Goal: Task Accomplishment & Management: Manage account settings

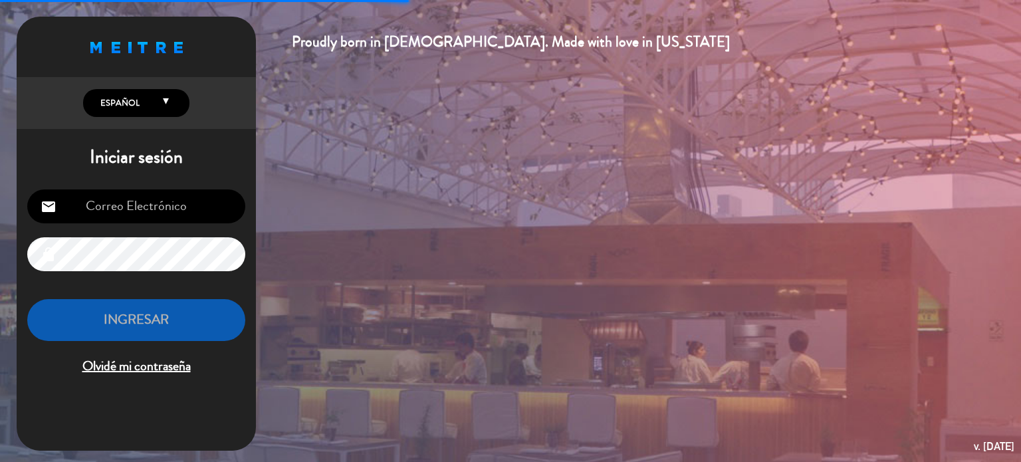
click at [157, 193] on input "email" at bounding box center [136, 206] width 218 height 34
type input "[EMAIL_ADDRESS][DOMAIN_NAME]"
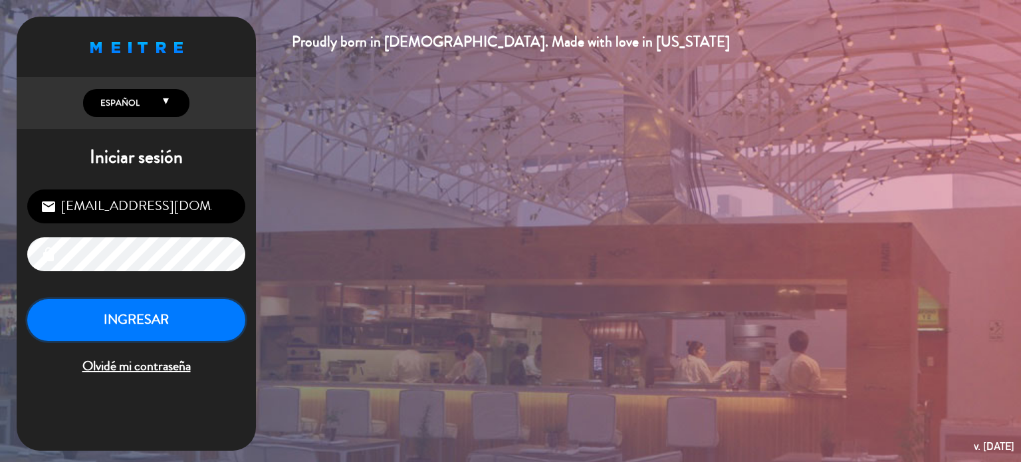
click at [171, 300] on button "INGRESAR" at bounding box center [136, 320] width 218 height 42
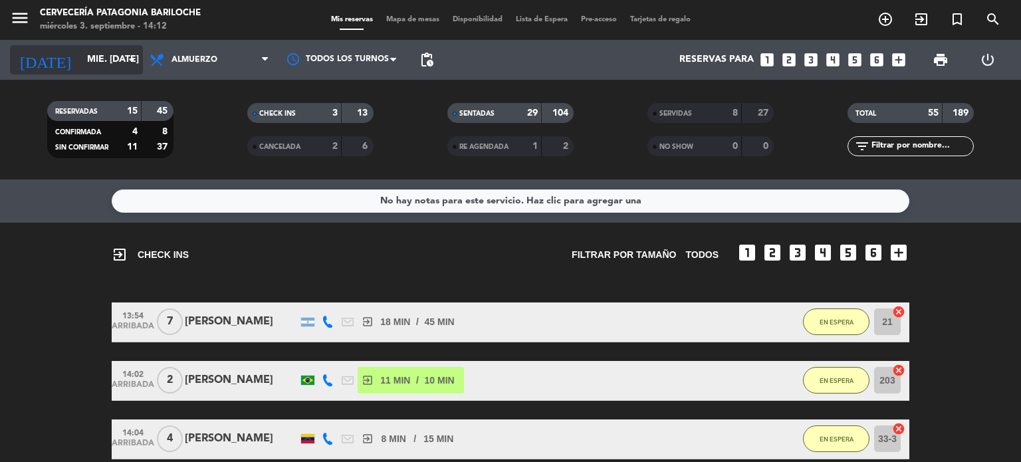
click at [80, 68] on input "mié. [DATE]" at bounding box center [143, 60] width 126 height 24
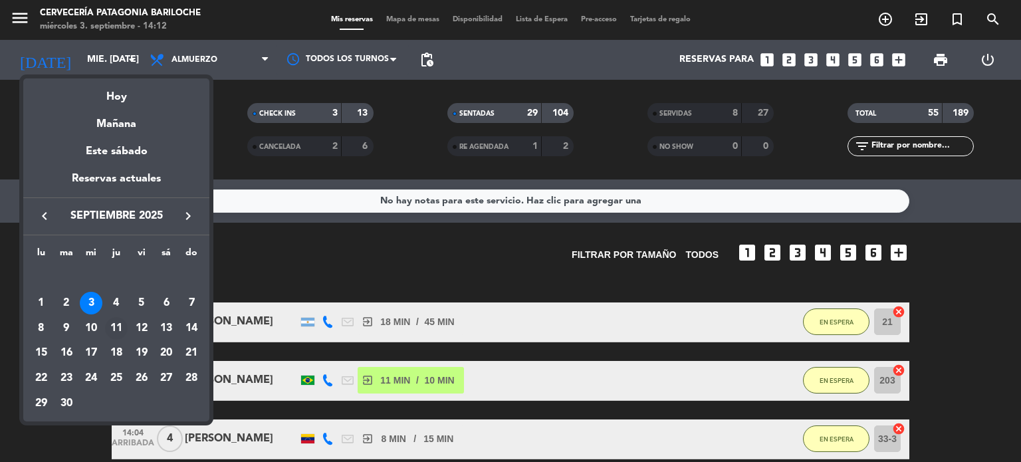
click at [114, 329] on div "11" at bounding box center [116, 328] width 23 height 23
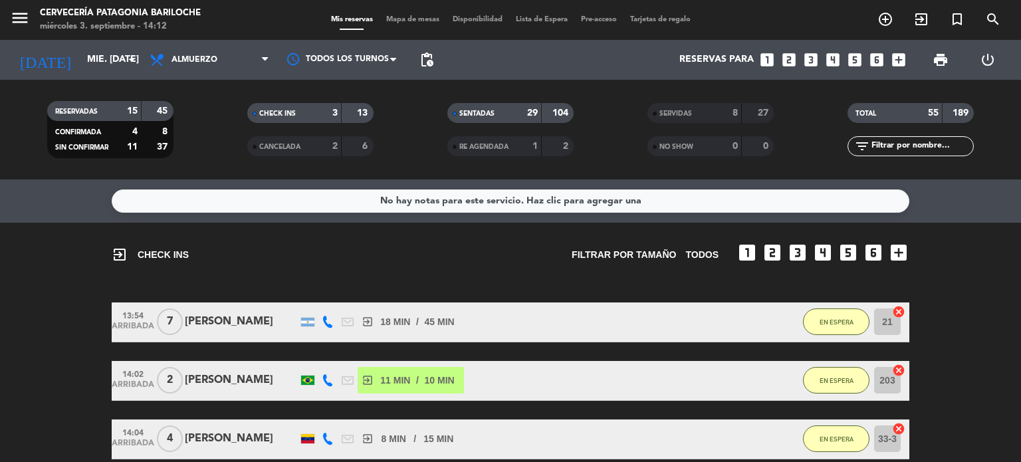
type input "[DEMOGRAPHIC_DATA] [DATE]"
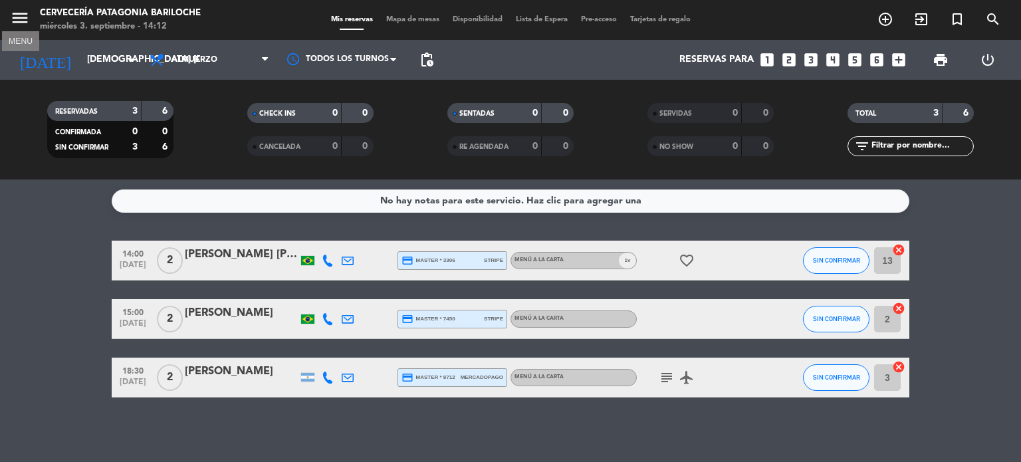
click at [17, 18] on icon "menu" at bounding box center [20, 18] width 20 height 20
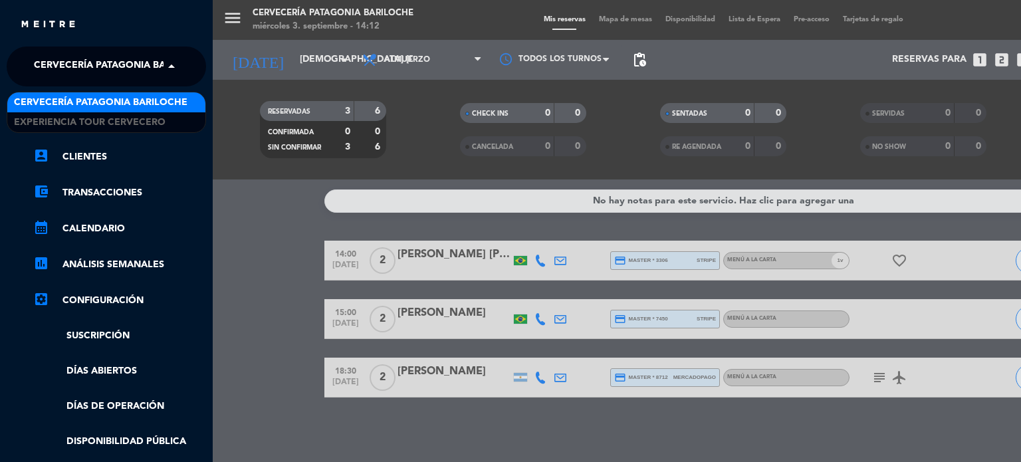
click at [150, 67] on span "Cervecería Patagonia Bariloche" at bounding box center [120, 66] width 173 height 28
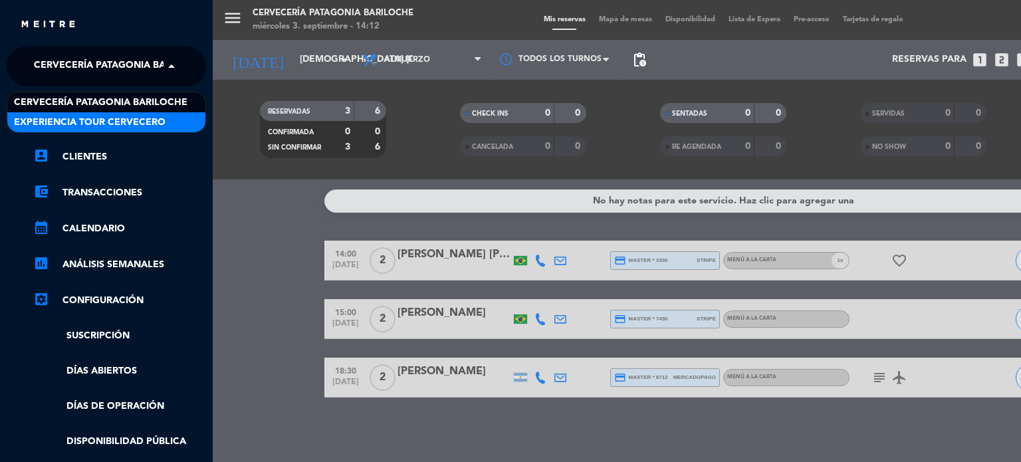
click at [114, 118] on span "Experiencia Tour Cervecero" at bounding box center [90, 122] width 152 height 15
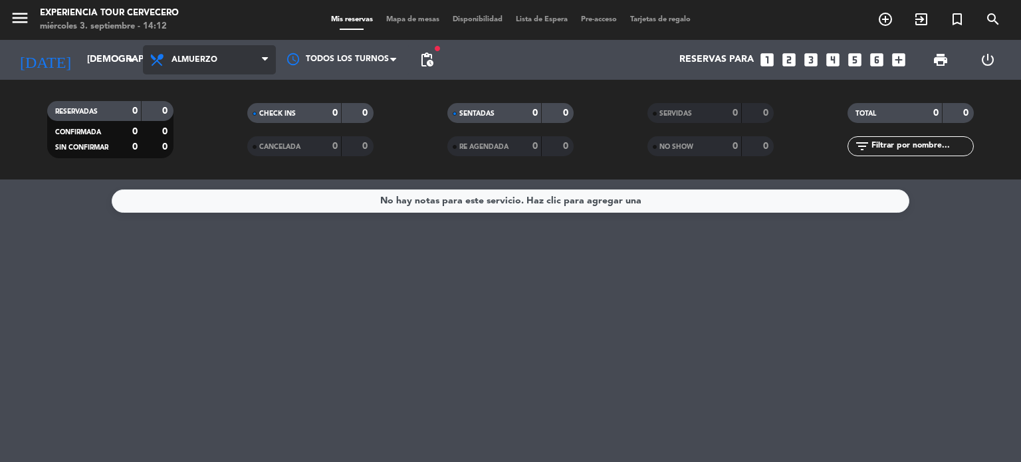
click at [213, 64] on span "Almuerzo" at bounding box center [209, 59] width 133 height 29
drag, startPoint x: 183, startPoint y: 105, endPoint x: 219, endPoint y: 64, distance: 54.2
click at [219, 64] on span "Almuerzo Todos los servicios Almuerzo Cena" at bounding box center [209, 59] width 133 height 29
click at [219, 64] on span "Almuerzo" at bounding box center [209, 59] width 133 height 29
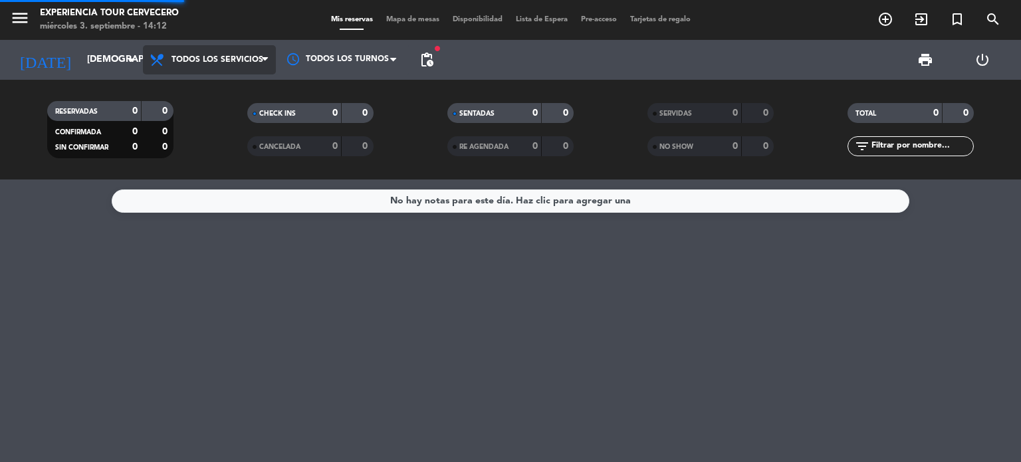
click at [201, 82] on div "menu Experiencia Tour Cervecero miércoles 3. septiembre - 14:12 Mis reservas Ma…" at bounding box center [510, 89] width 1021 height 179
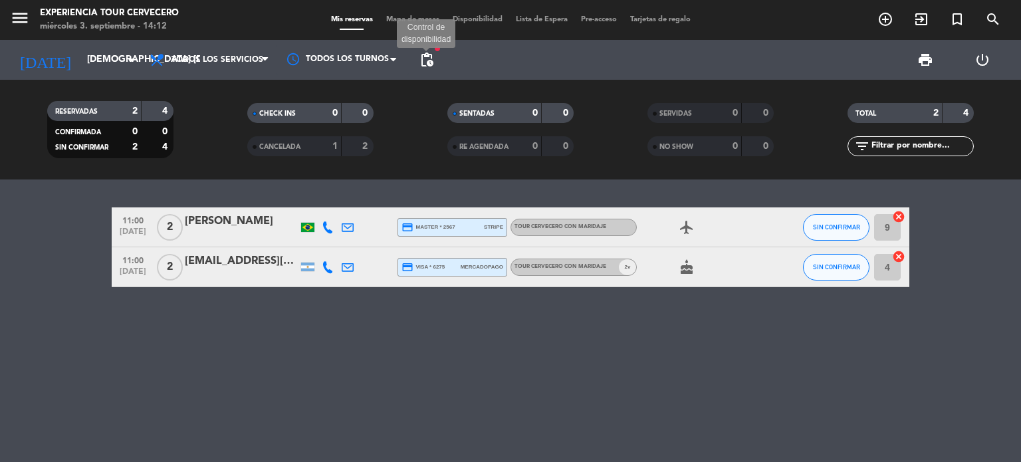
click at [419, 56] on span "pending_actions" at bounding box center [427, 60] width 16 height 16
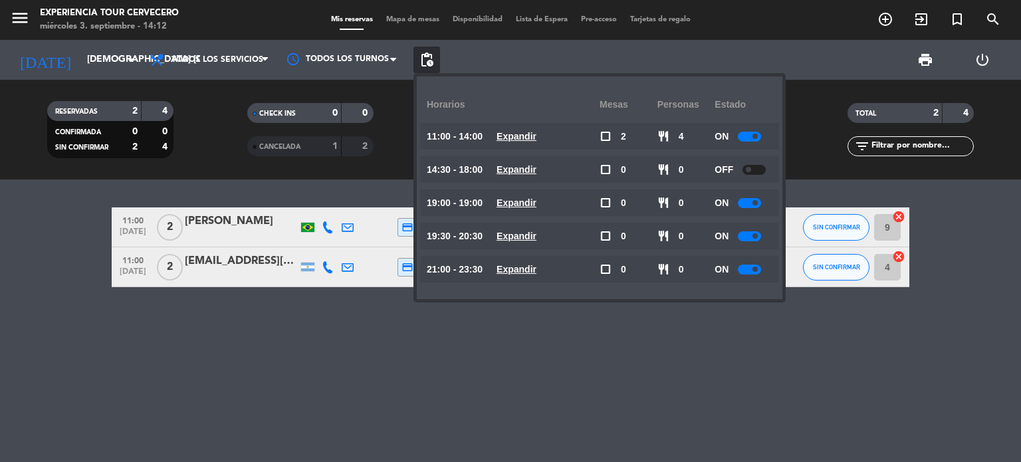
click at [536, 165] on u "Expandir" at bounding box center [516, 169] width 40 height 11
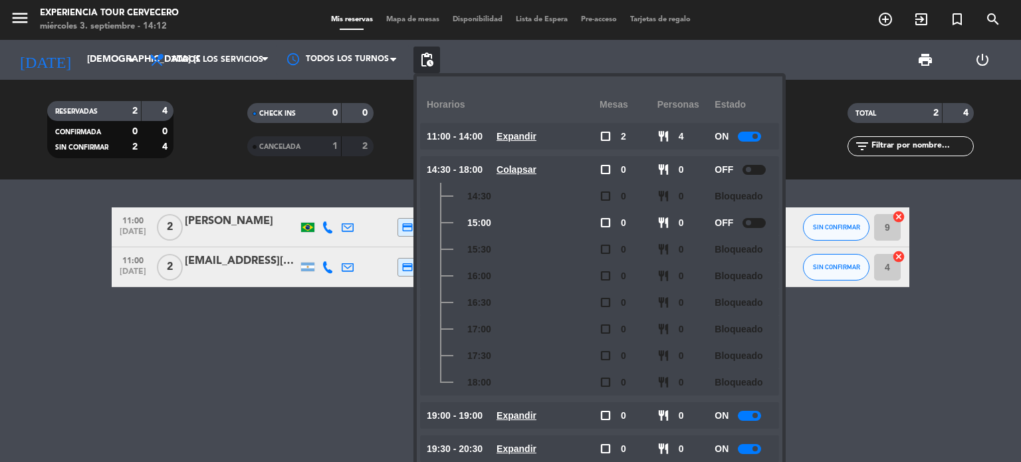
click at [536, 165] on u "Colapsar" at bounding box center [516, 169] width 40 height 11
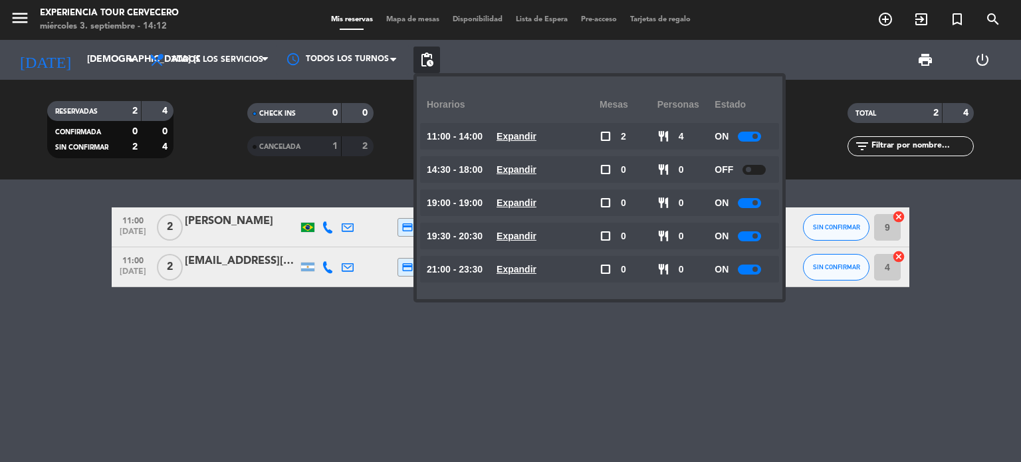
click at [159, 328] on div "11:00 [DATE] 2 [PERSON_NAME] credit_card master * 2567 stripe Tour cervecero co…" at bounding box center [510, 320] width 1021 height 282
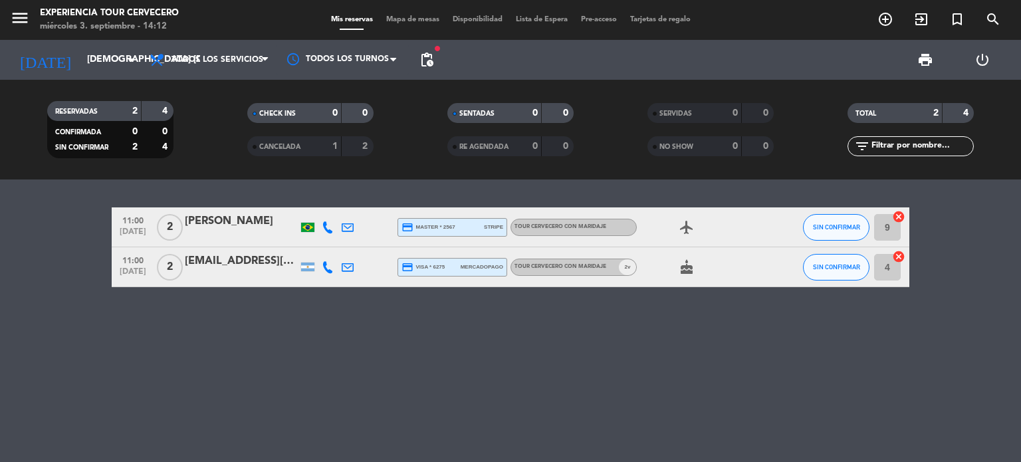
click at [159, 328] on div "11:00 [DATE] 2 [PERSON_NAME] credit_card master * 2567 stripe Tour cervecero co…" at bounding box center [510, 320] width 1021 height 282
click at [14, 15] on icon "menu" at bounding box center [20, 18] width 20 height 20
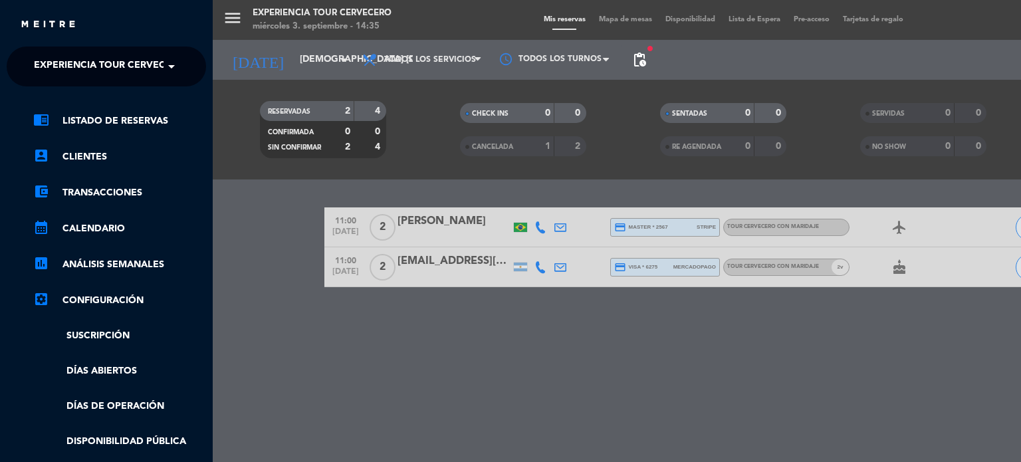
click at [129, 66] on span "Experiencia Tour Cervecero" at bounding box center [110, 66] width 152 height 28
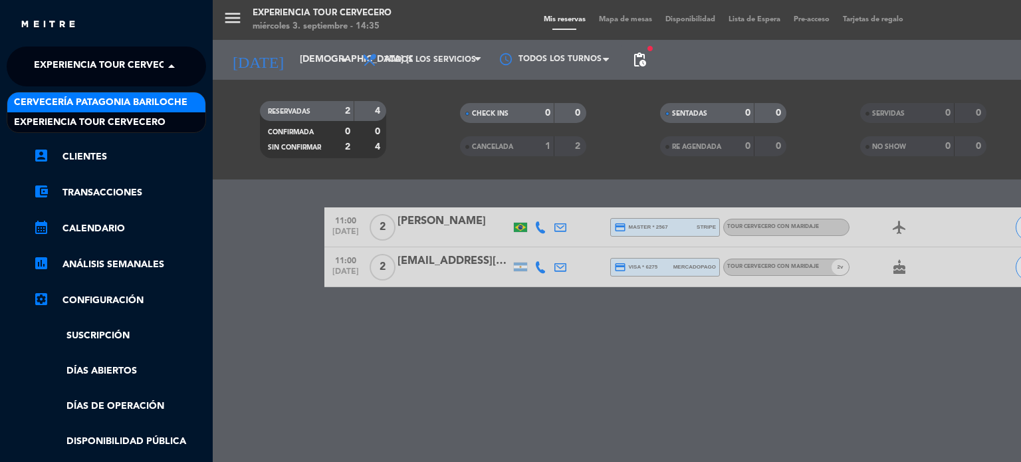
click at [114, 100] on span "Cervecería Patagonia Bariloche" at bounding box center [100, 102] width 173 height 15
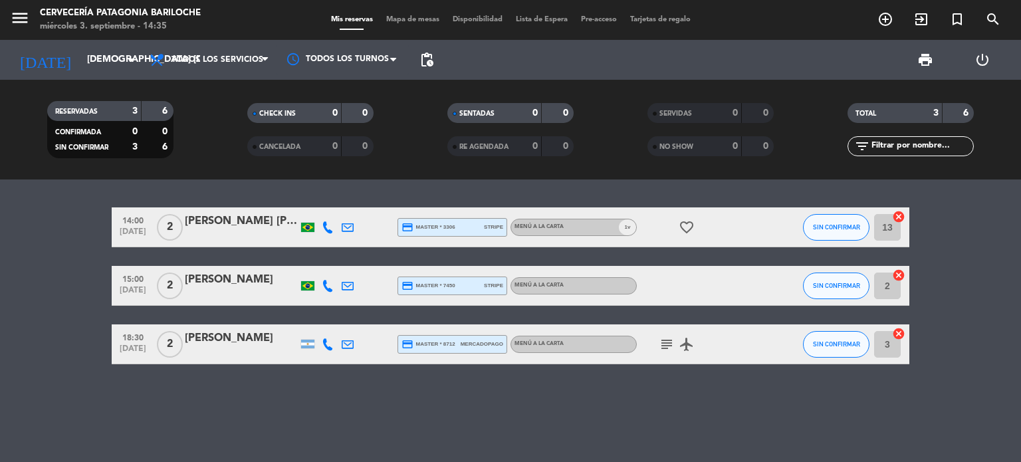
click at [401, 21] on span "Mapa de mesas" at bounding box center [412, 19] width 66 height 7
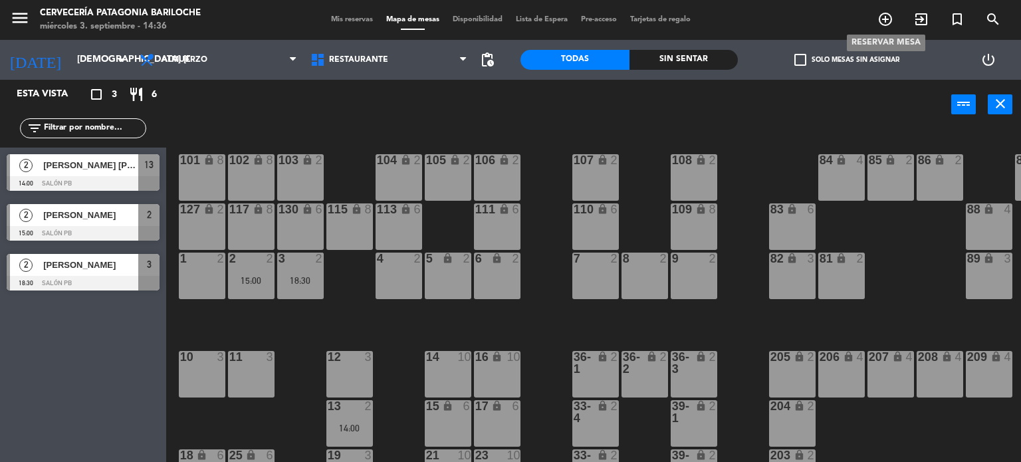
click at [885, 22] on icon "add_circle_outline" at bounding box center [885, 19] width 16 height 16
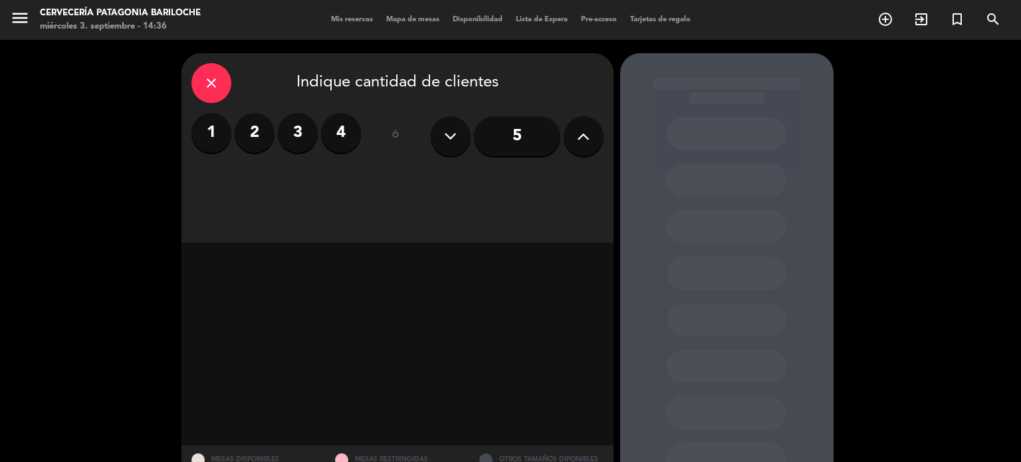
click at [217, 77] on icon "close" at bounding box center [211, 83] width 16 height 16
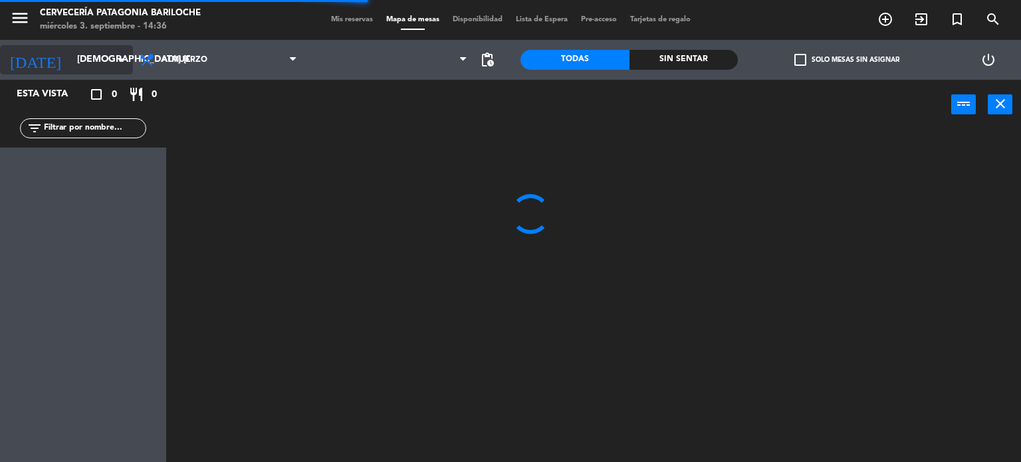
click at [70, 69] on input "[DEMOGRAPHIC_DATA] [DATE]" at bounding box center [133, 60] width 126 height 24
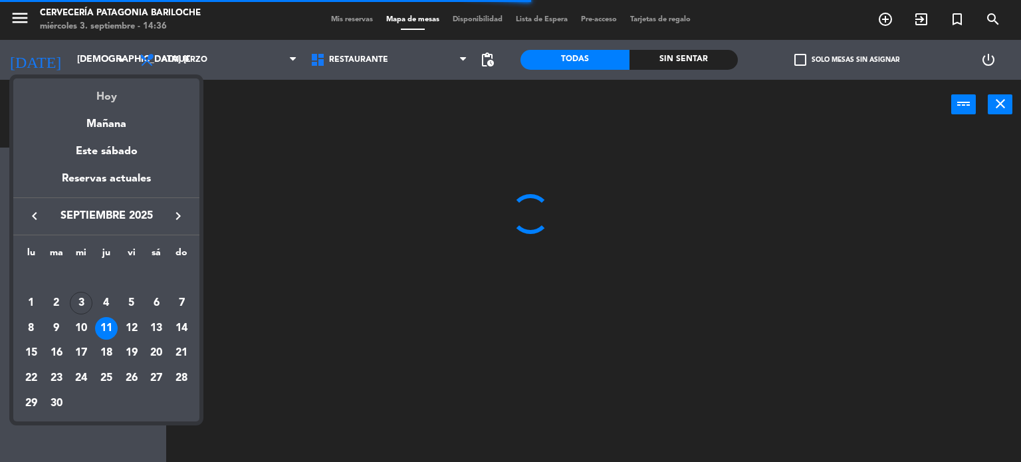
click at [85, 94] on div "Hoy" at bounding box center [106, 91] width 186 height 27
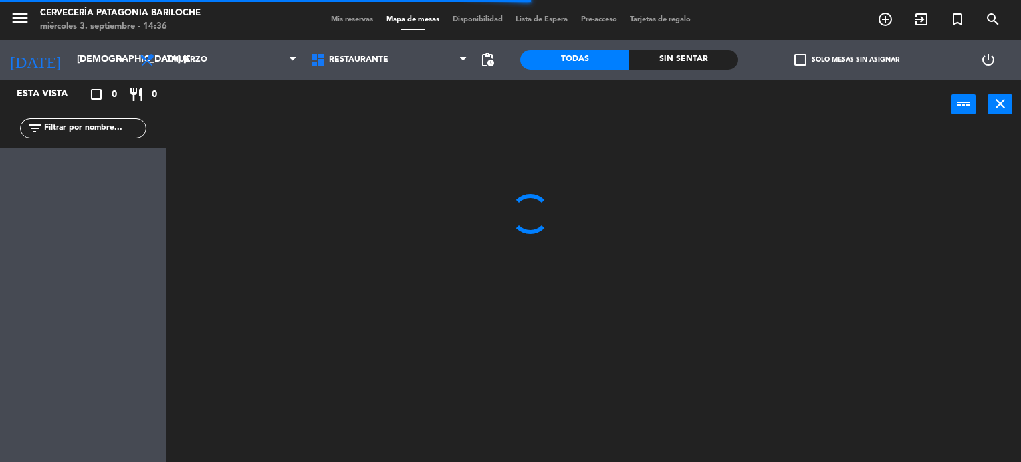
type input "mié. [DATE]"
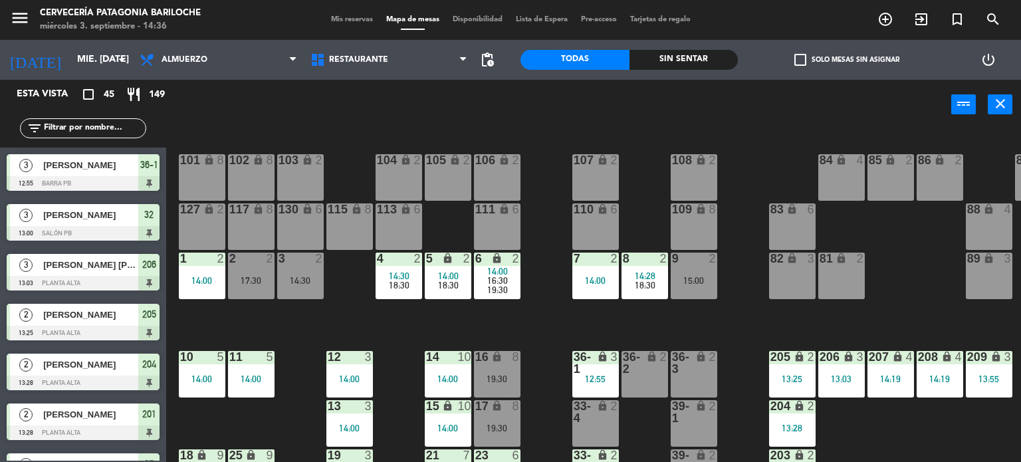
click at [550, 304] on div "101 lock 8 102 lock 8 104 lock 2 105 lock 2 106 lock 2 103 lock 2 107 lock 2 10…" at bounding box center [598, 296] width 845 height 332
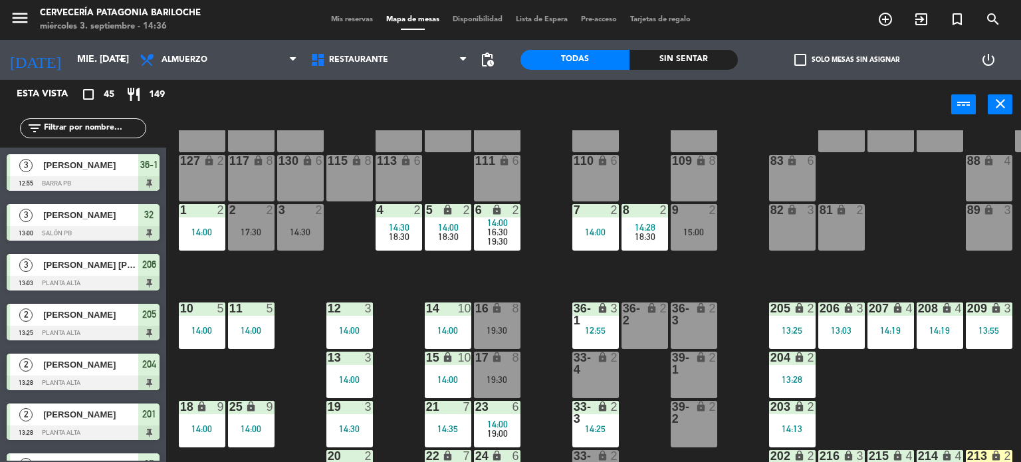
scroll to position [36, 0]
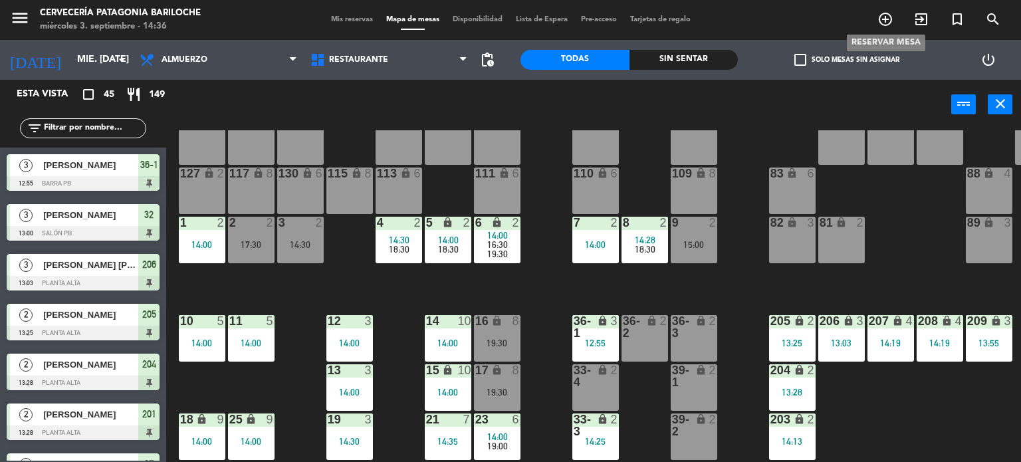
click at [883, 12] on icon "add_circle_outline" at bounding box center [885, 19] width 16 height 16
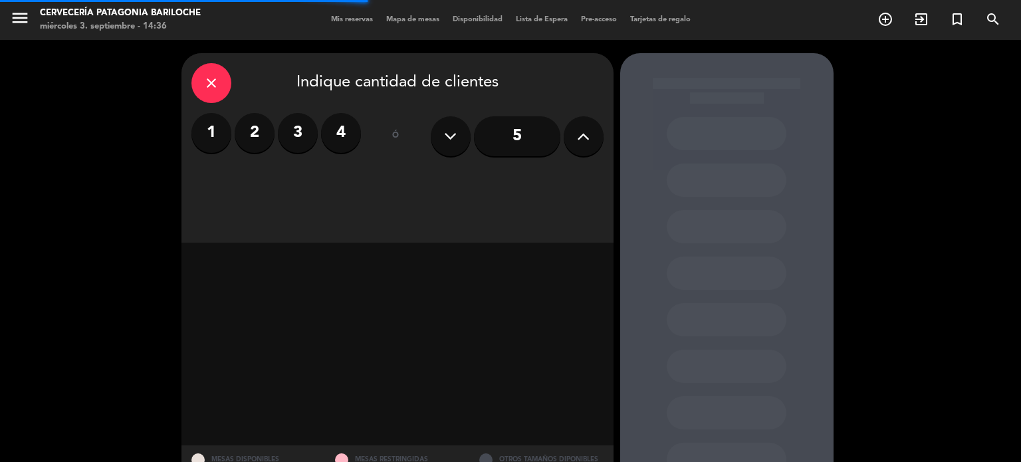
click at [245, 135] on label "2" at bounding box center [255, 133] width 40 height 40
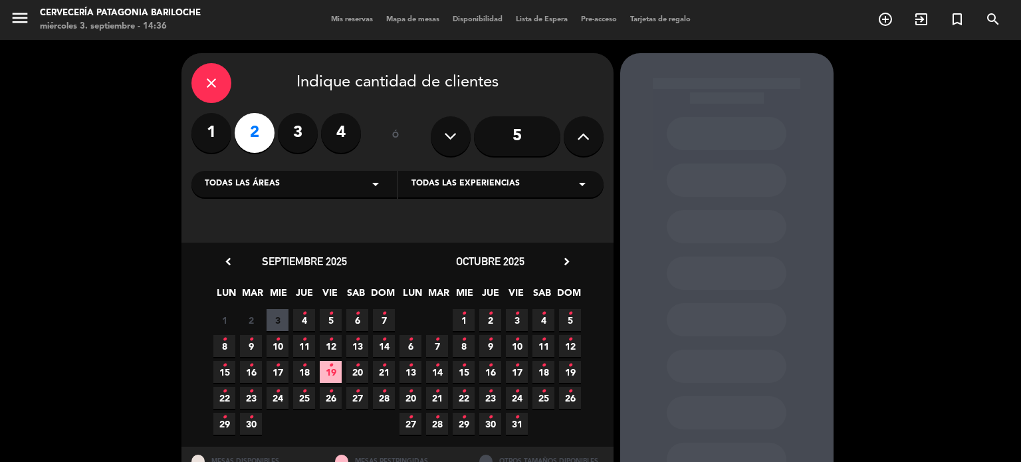
click at [279, 316] on span "3" at bounding box center [277, 320] width 22 height 22
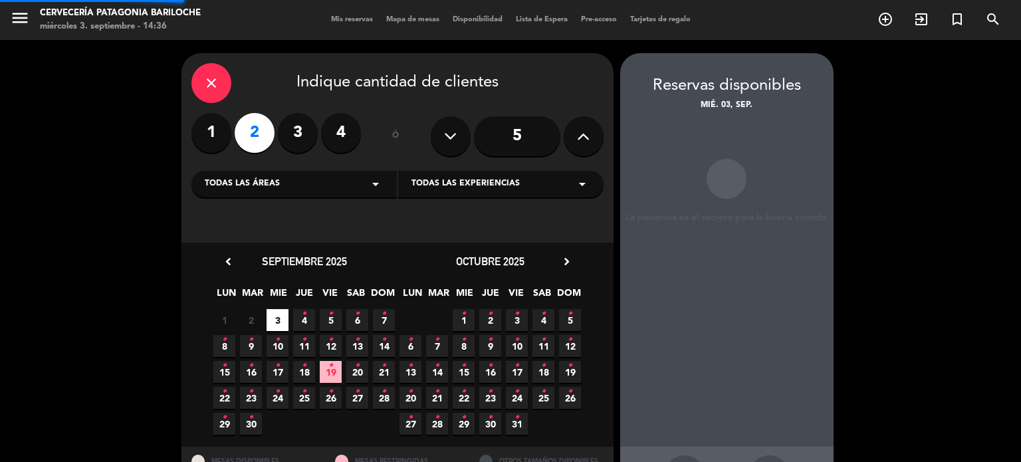
scroll to position [53, 0]
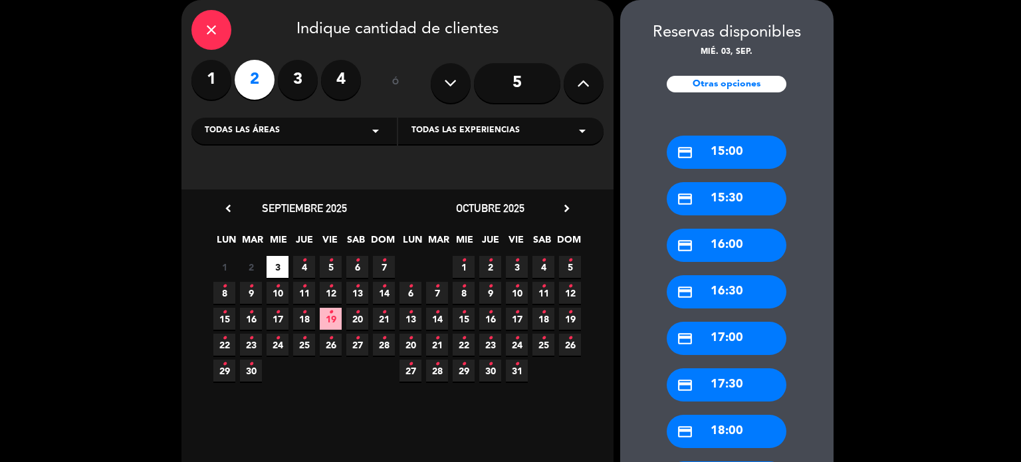
click at [710, 425] on div "credit_card 18:00" at bounding box center [727, 431] width 120 height 33
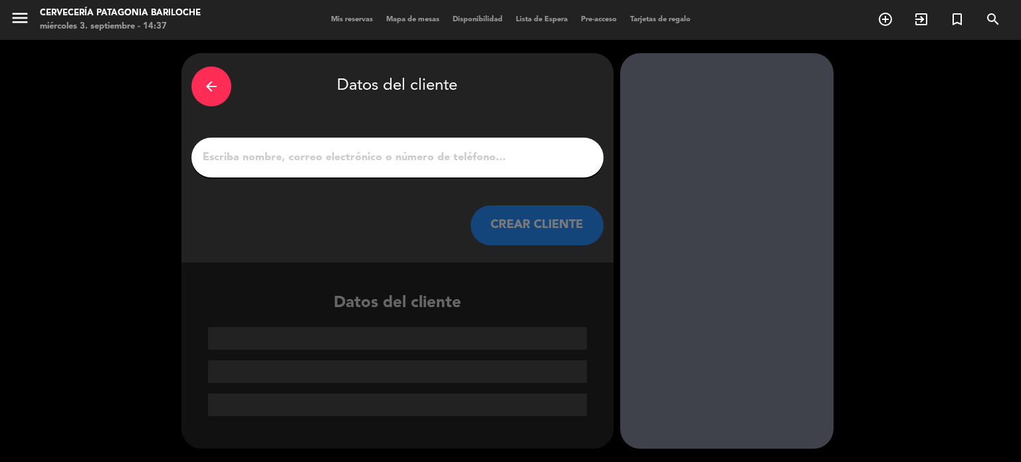
click at [391, 161] on input "1" at bounding box center [397, 157] width 392 height 19
paste input "[PERSON_NAME]"
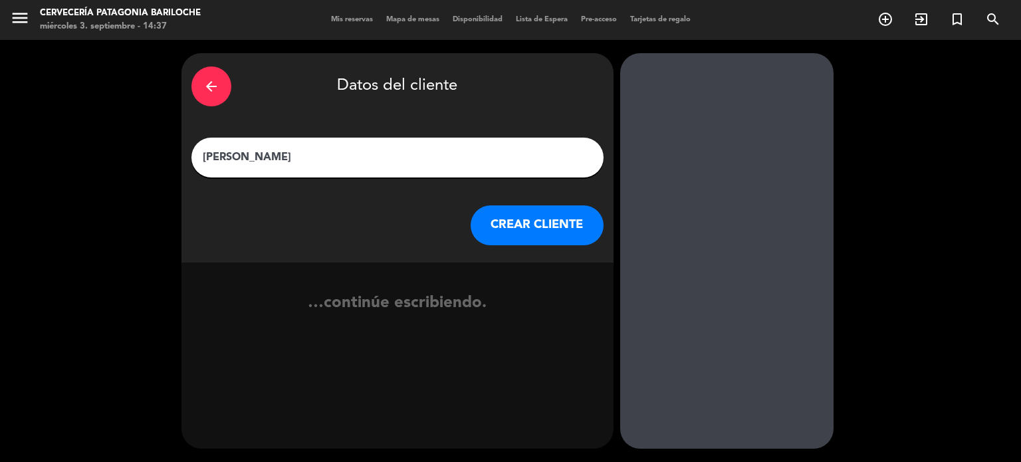
type input "[PERSON_NAME]"
click at [557, 239] on button "CREAR CLIENTE" at bounding box center [536, 225] width 133 height 40
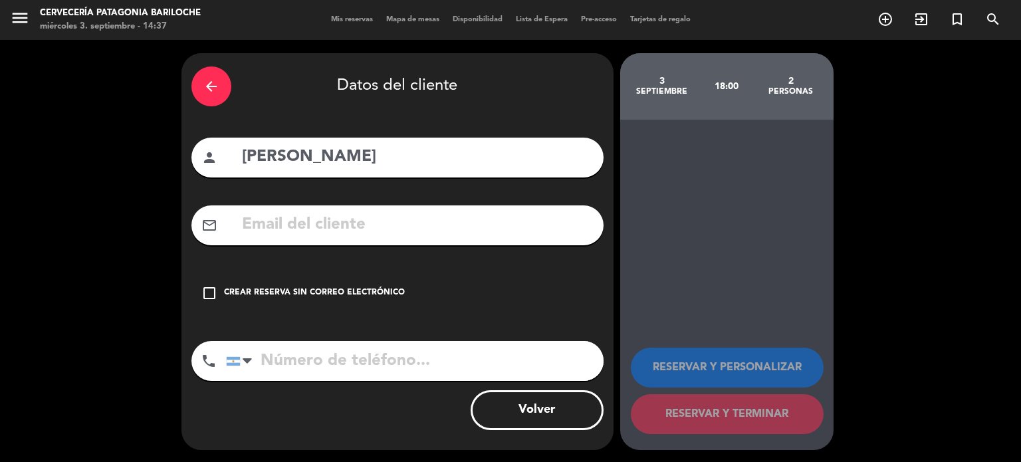
click at [278, 292] on div "Crear reserva sin correo electrónico" at bounding box center [314, 292] width 181 height 13
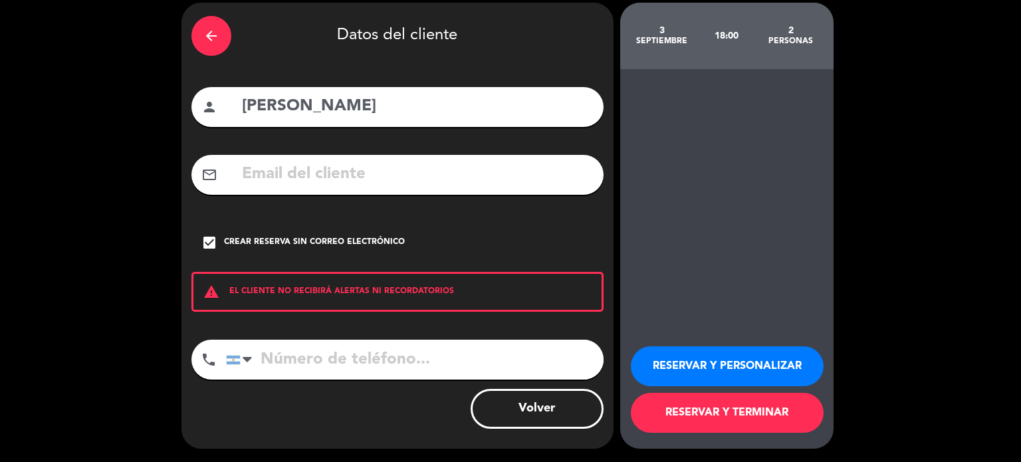
scroll to position [50, 0]
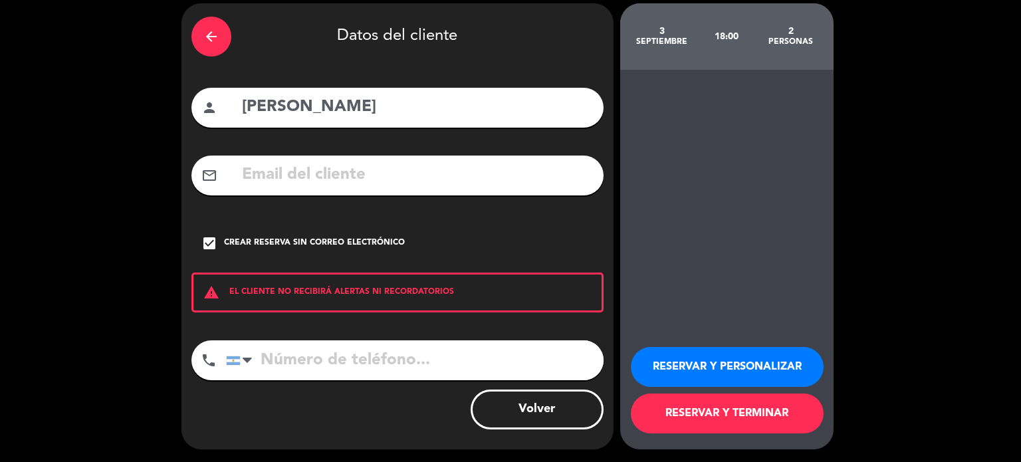
click at [733, 370] on button "RESERVAR Y PERSONALIZAR" at bounding box center [727, 367] width 193 height 40
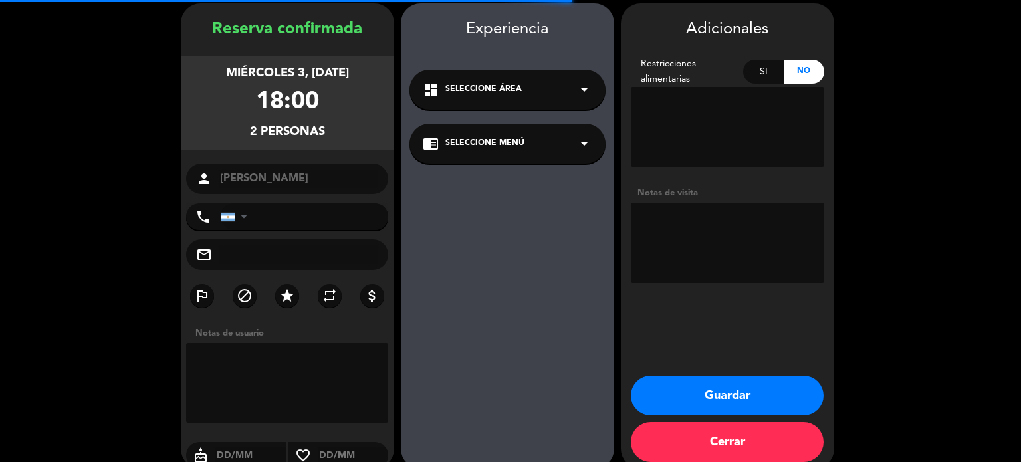
scroll to position [53, 0]
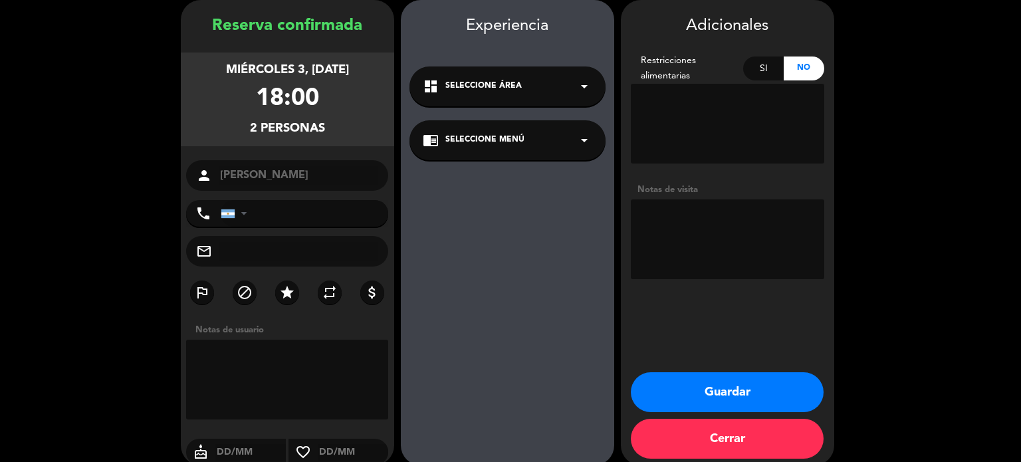
click at [731, 387] on button "Guardar" at bounding box center [727, 392] width 193 height 40
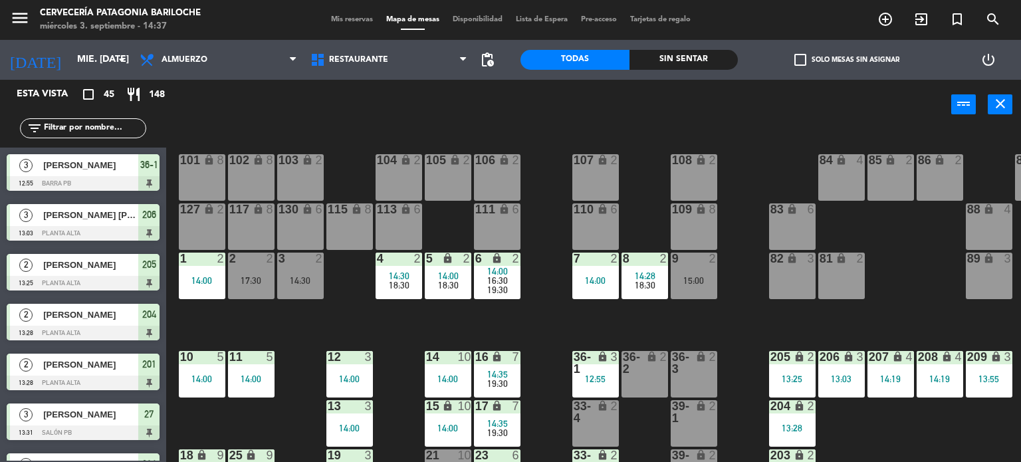
click at [76, 132] on input "text" at bounding box center [94, 128] width 103 height 15
paste input "[PERSON_NAME]"
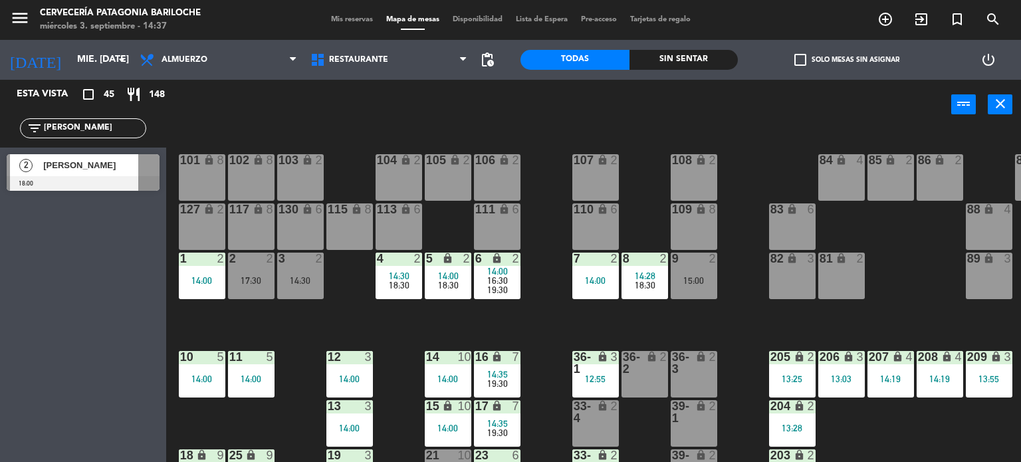
type input "[PERSON_NAME]"
click at [74, 178] on div at bounding box center [83, 183] width 153 height 15
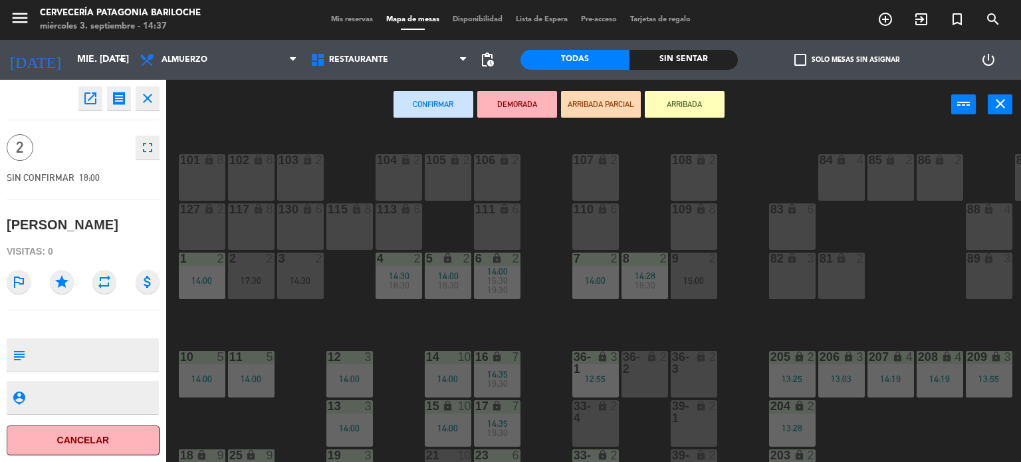
click at [360, 323] on div "101 lock 8 102 lock 8 104 lock 2 105 lock 2 106 lock 2 103 lock 2 107 lock 2 10…" at bounding box center [598, 296] width 845 height 332
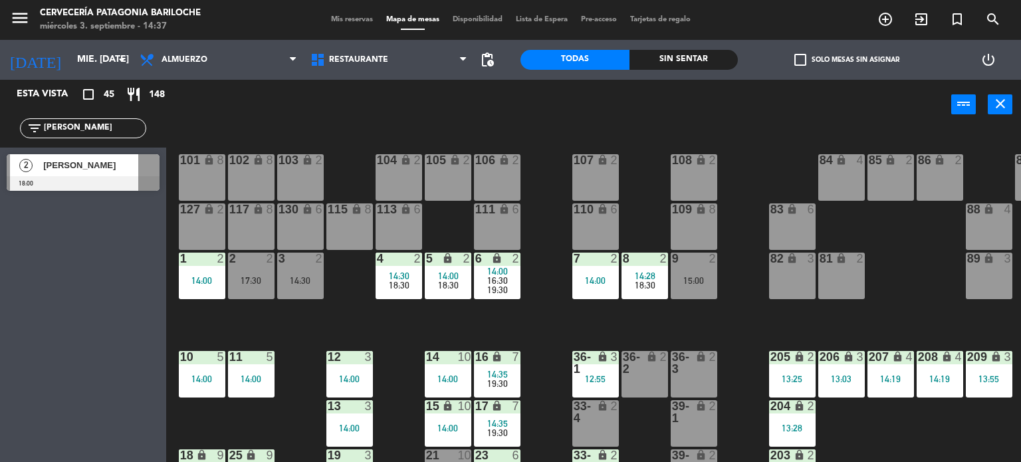
click at [460, 289] on div "18:30" at bounding box center [448, 284] width 47 height 9
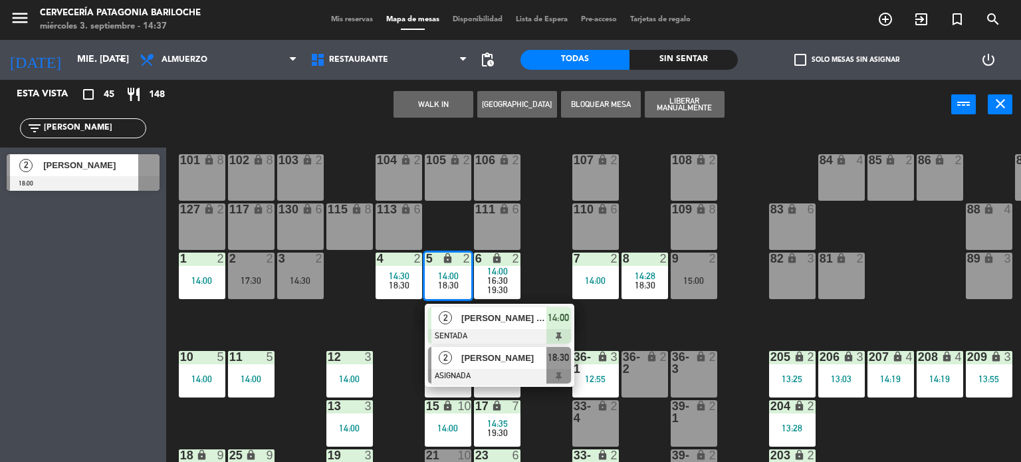
click at [553, 364] on span "18:30" at bounding box center [558, 358] width 21 height 16
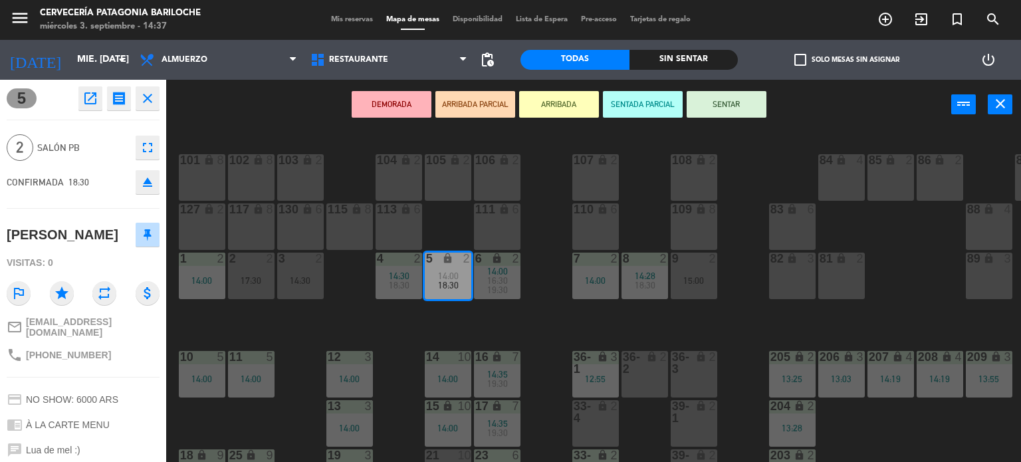
click at [431, 324] on div "101 lock 8 102 lock 8 104 lock 2 105 lock 2 106 lock 2 103 lock 2 107 lock 2 10…" at bounding box center [598, 296] width 845 height 332
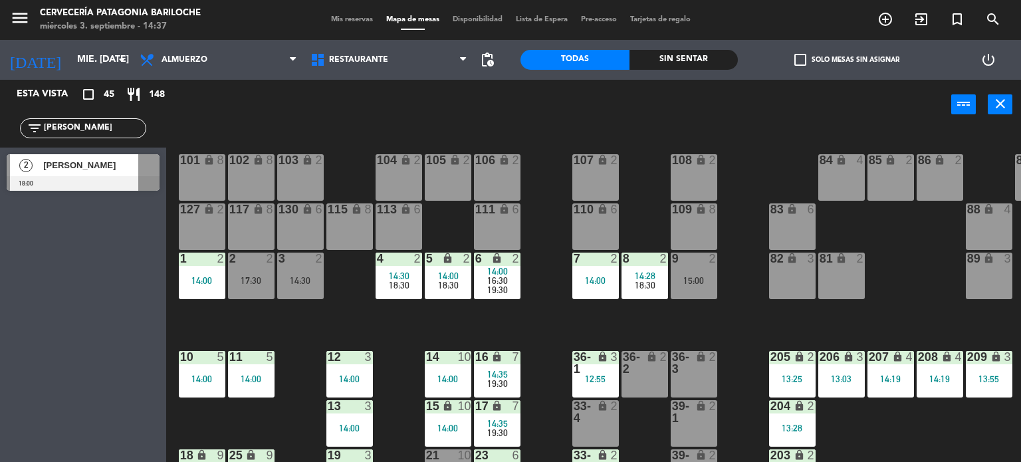
click at [486, 294] on div "6 lock 2 14:00 16:30 19:30" at bounding box center [497, 276] width 47 height 47
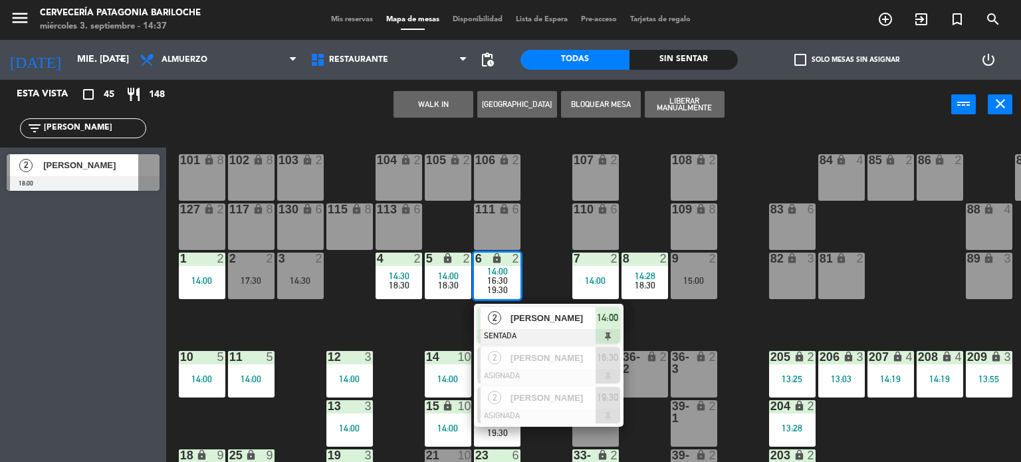
click at [422, 316] on div "101 lock 8 102 lock 8 104 lock 2 105 lock 2 106 lock 2 103 lock 2 107 lock 2 10…" at bounding box center [598, 296] width 845 height 332
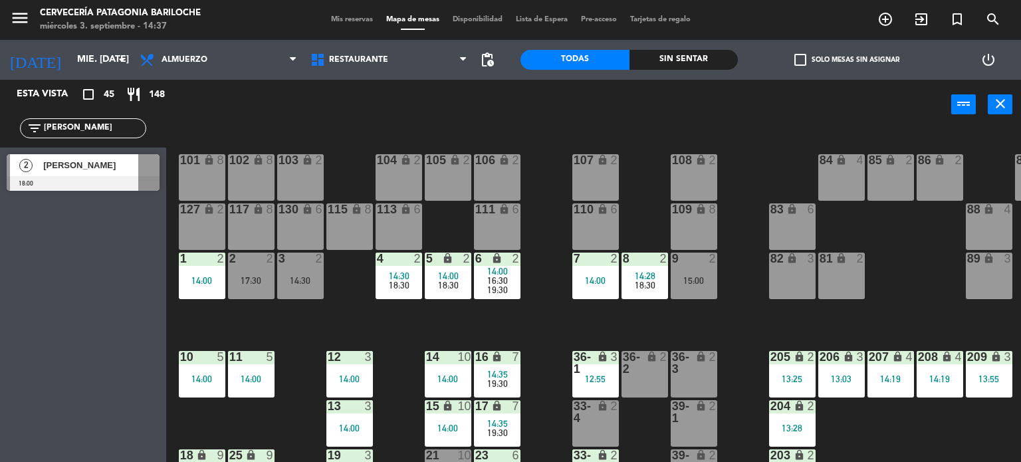
click at [400, 282] on span "18:30" at bounding box center [399, 285] width 21 height 11
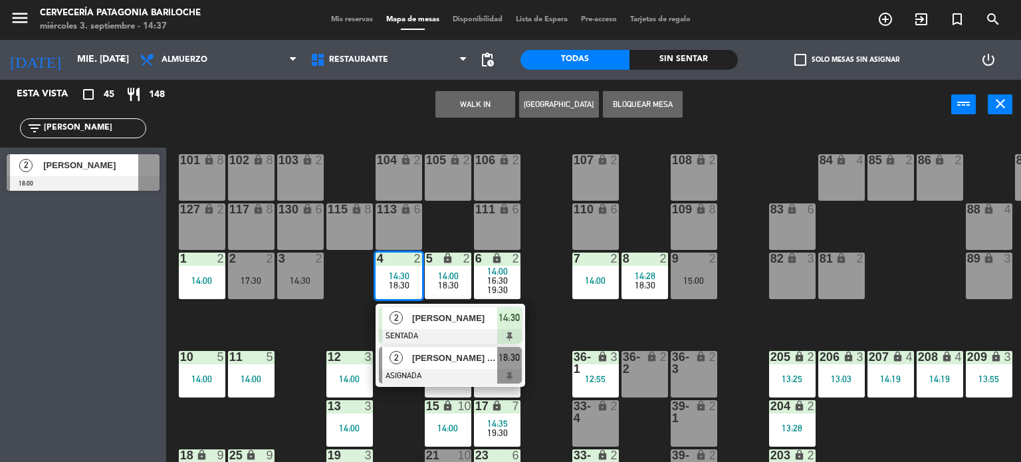
click at [509, 358] on span "18:30" at bounding box center [508, 358] width 21 height 16
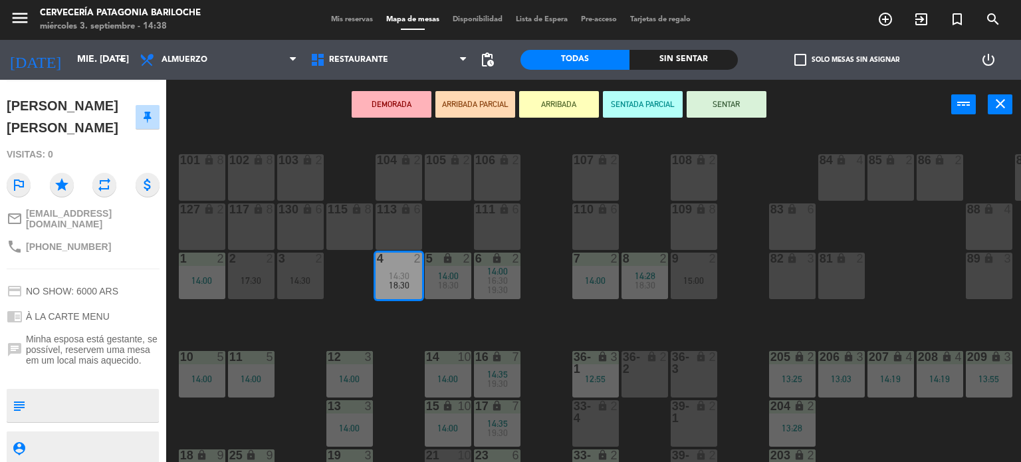
scroll to position [126, 0]
click at [304, 280] on div "14:30" at bounding box center [300, 280] width 47 height 9
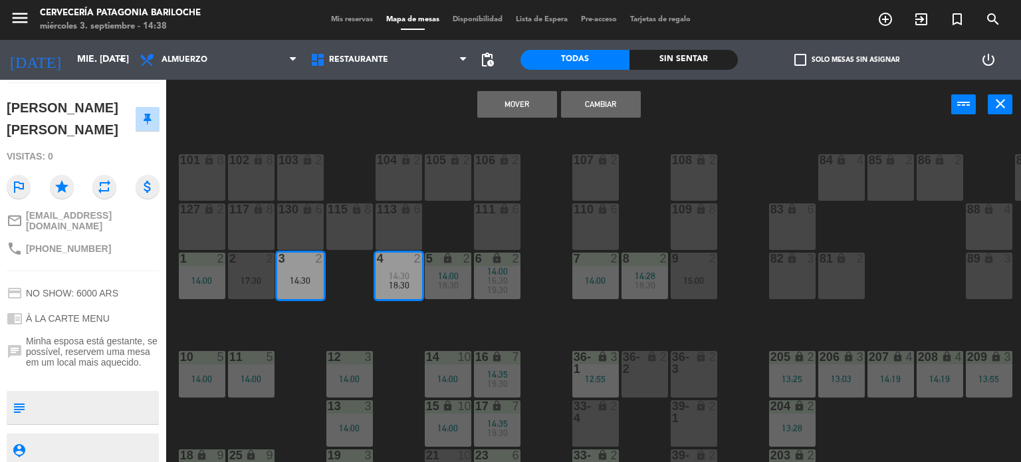
click at [532, 108] on button "Mover" at bounding box center [517, 104] width 80 height 27
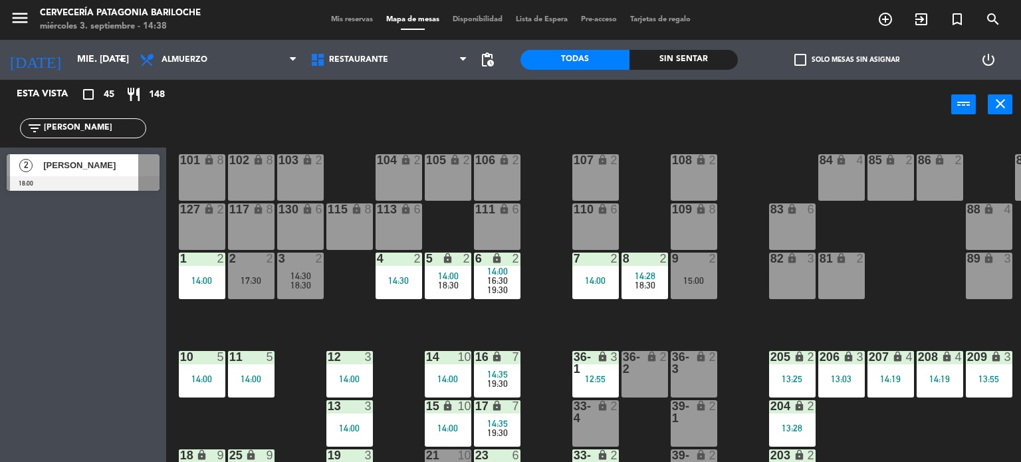
click at [80, 172] on span "[PERSON_NAME]" at bounding box center [90, 165] width 95 height 14
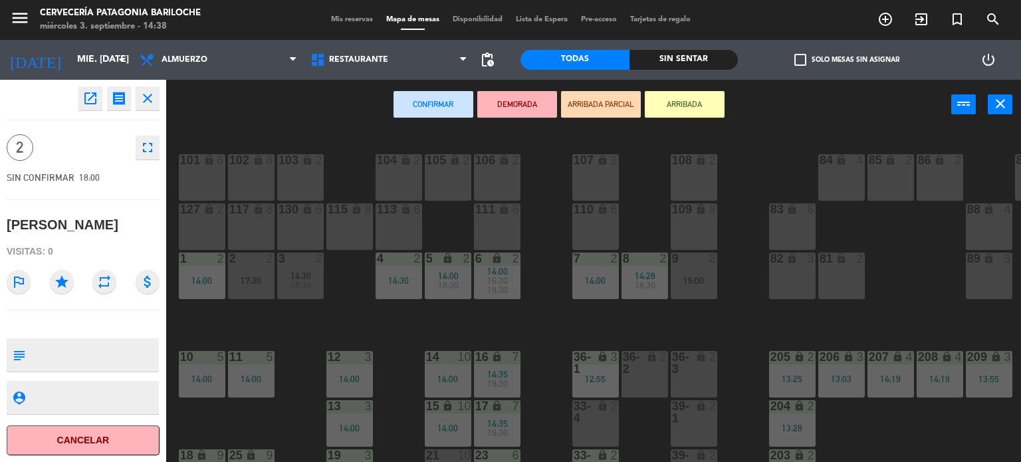
click at [407, 328] on div "101 lock 8 102 lock 8 104 lock 2 105 lock 2 106 lock 2 103 lock 2 107 lock 2 10…" at bounding box center [598, 296] width 845 height 332
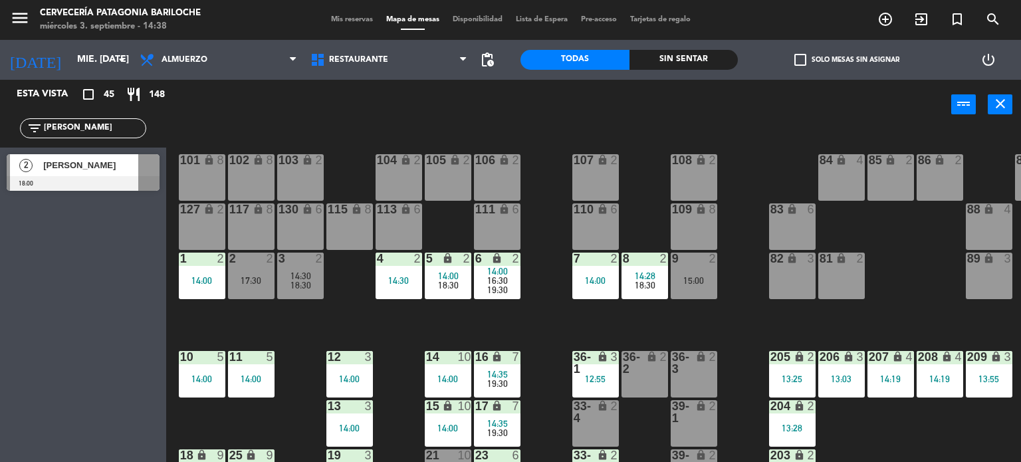
click at [304, 276] on span "14:30" at bounding box center [300, 275] width 21 height 11
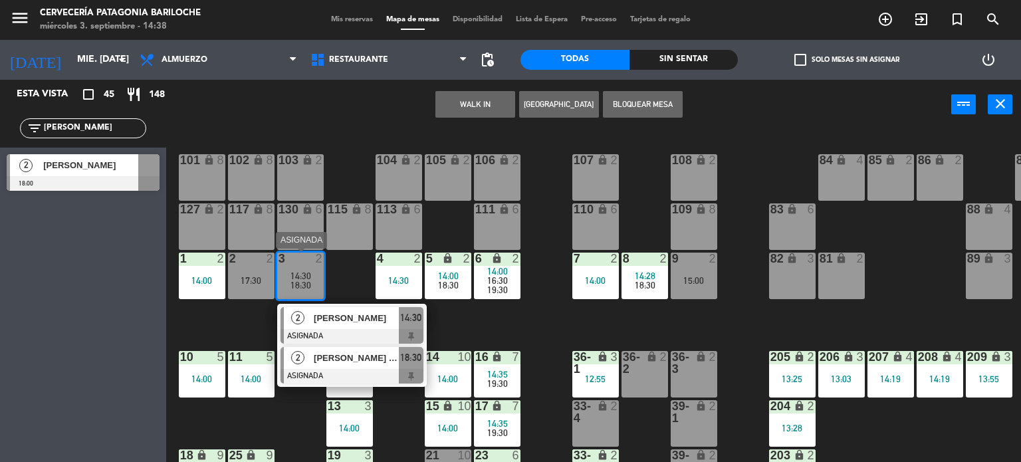
click at [413, 360] on span "18:30" at bounding box center [410, 358] width 21 height 16
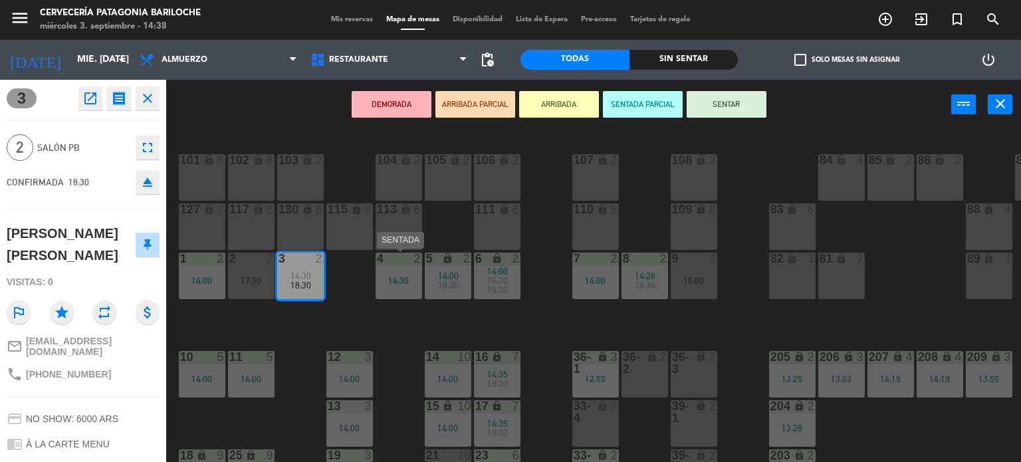
click at [396, 276] on div "14:30" at bounding box center [398, 280] width 47 height 9
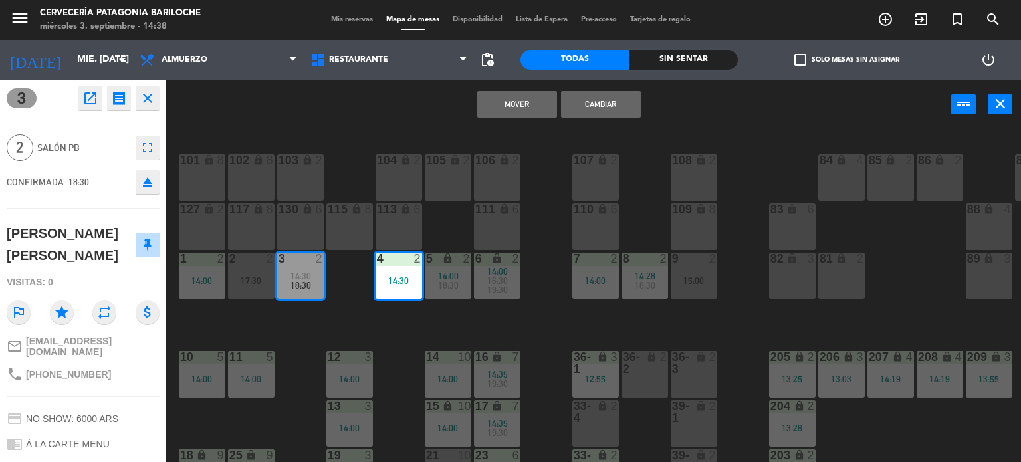
click at [522, 106] on button "Mover" at bounding box center [517, 104] width 80 height 27
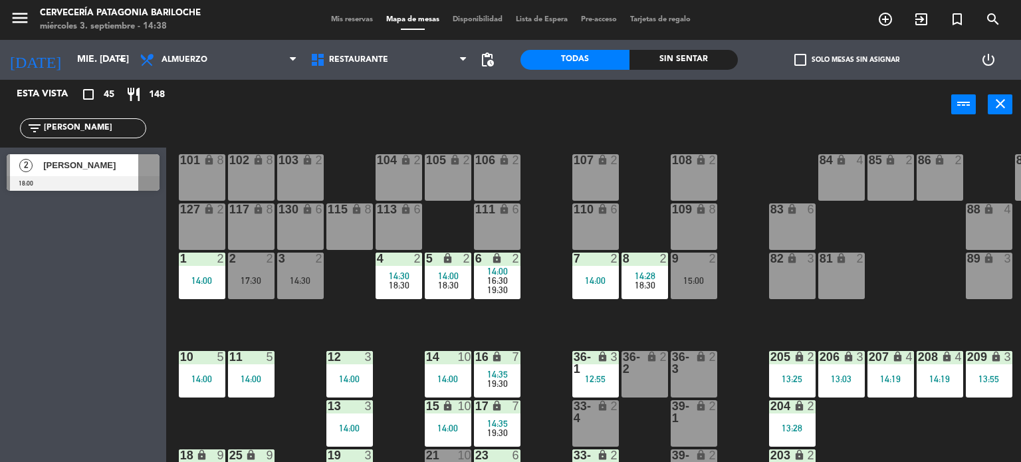
click at [104, 172] on span "[PERSON_NAME]" at bounding box center [90, 165] width 95 height 14
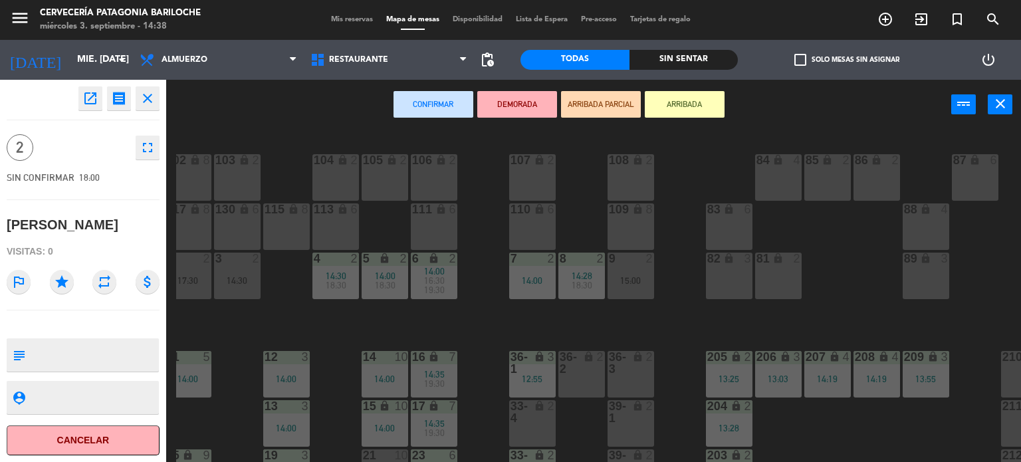
scroll to position [0, 88]
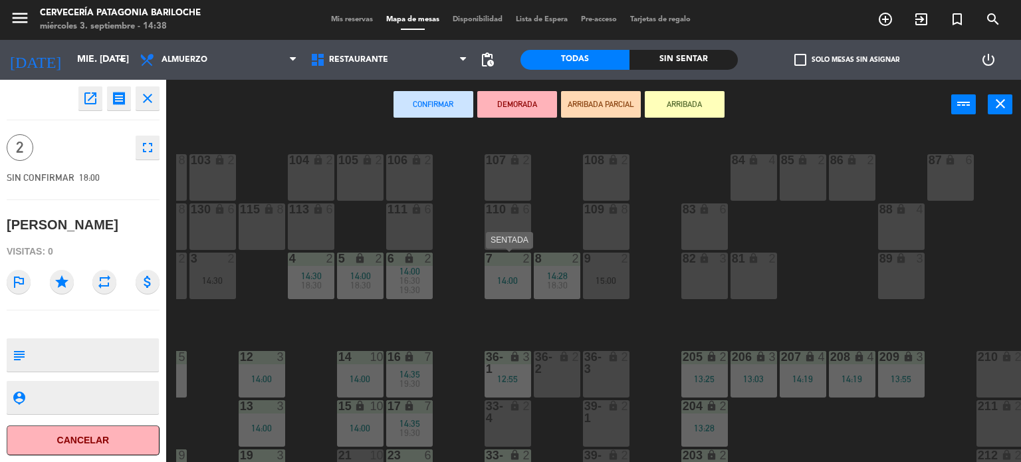
click at [510, 278] on div "14:00" at bounding box center [507, 280] width 47 height 9
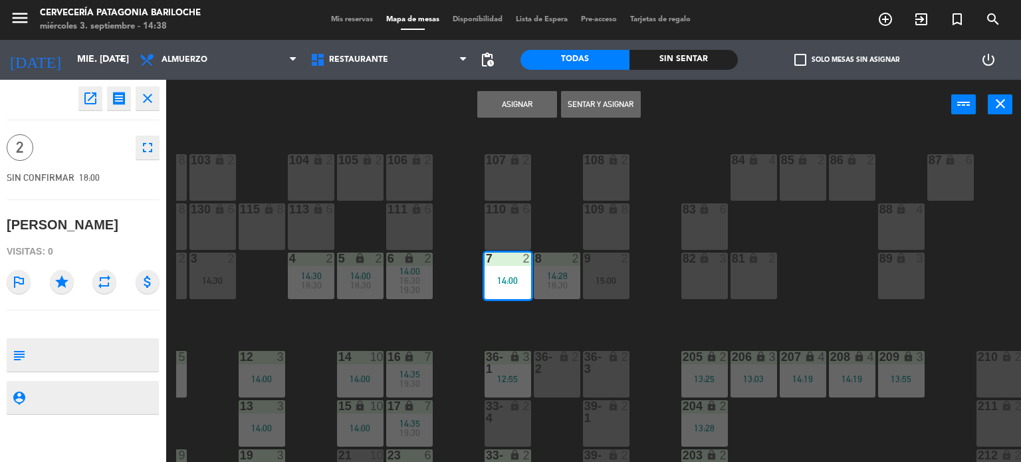
click at [524, 106] on button "Asignar" at bounding box center [517, 104] width 80 height 27
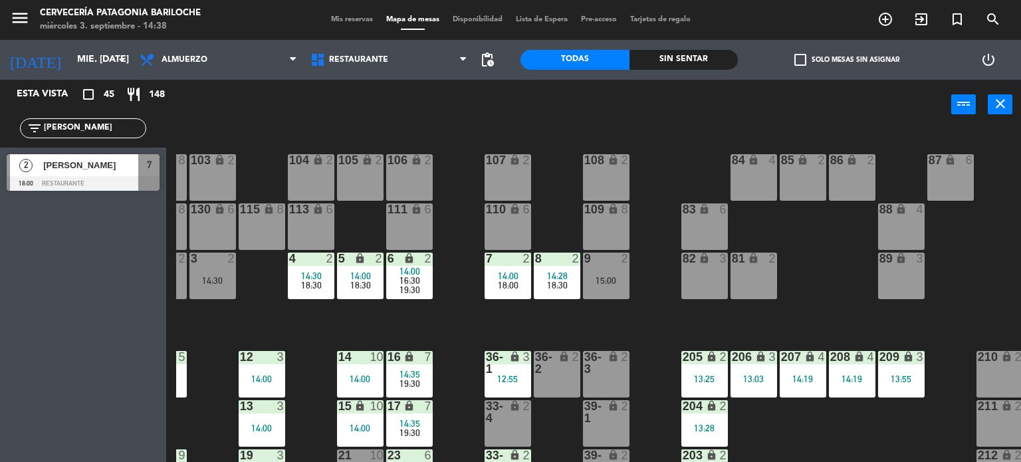
click at [645, 300] on div "101 lock 8 102 lock 8 104 lock 2 105 lock 2 106 lock 2 103 lock 2 107 lock 2 10…" at bounding box center [598, 296] width 845 height 332
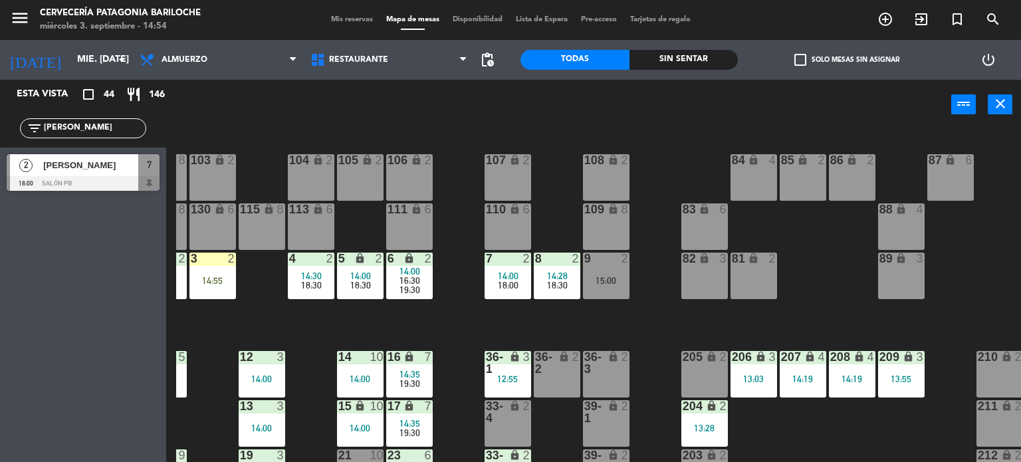
drag, startPoint x: 123, startPoint y: 122, endPoint x: 0, endPoint y: 118, distance: 123.0
click at [0, 118] on div "filter_list [PERSON_NAME]" at bounding box center [83, 128] width 166 height 39
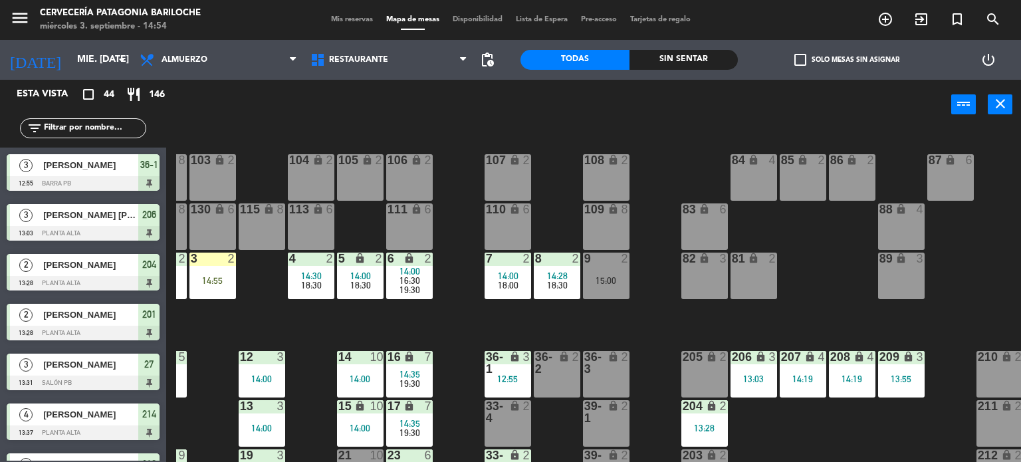
click at [645, 300] on div "101 lock 8 102 lock 8 104 lock 2 105 lock 2 106 lock 2 103 lock 2 107 lock 2 10…" at bounding box center [598, 296] width 845 height 332
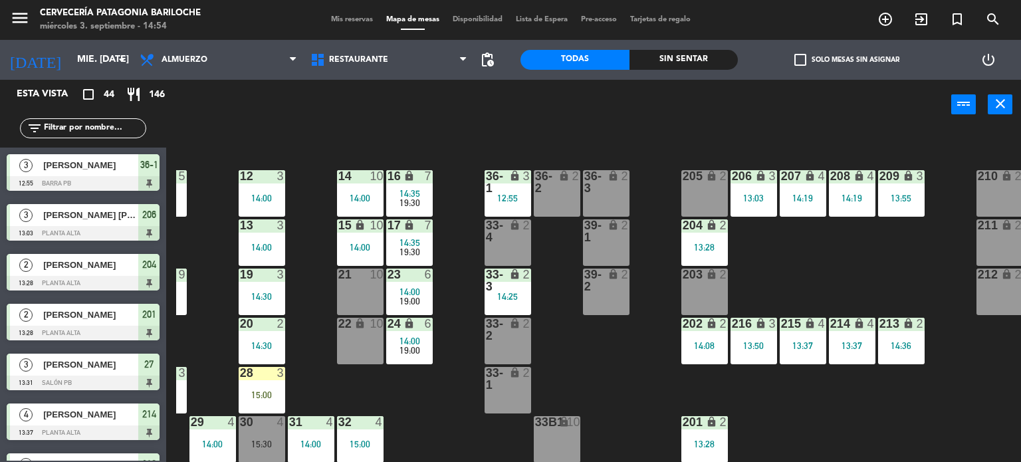
scroll to position [185, 88]
click at [645, 300] on div "101 lock 8 102 lock 8 104 lock 2 105 lock 2 106 lock 2 103 lock 2 107 lock 2 10…" at bounding box center [598, 296] width 845 height 332
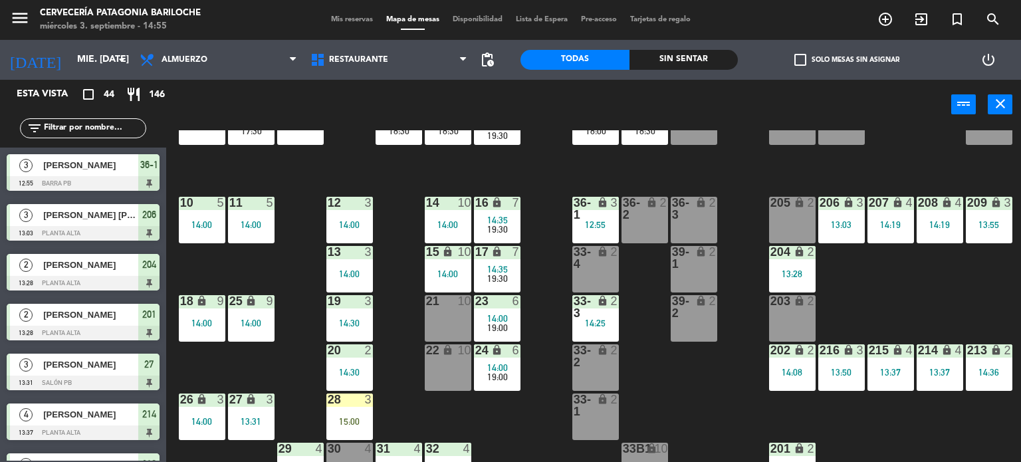
scroll to position [187, 0]
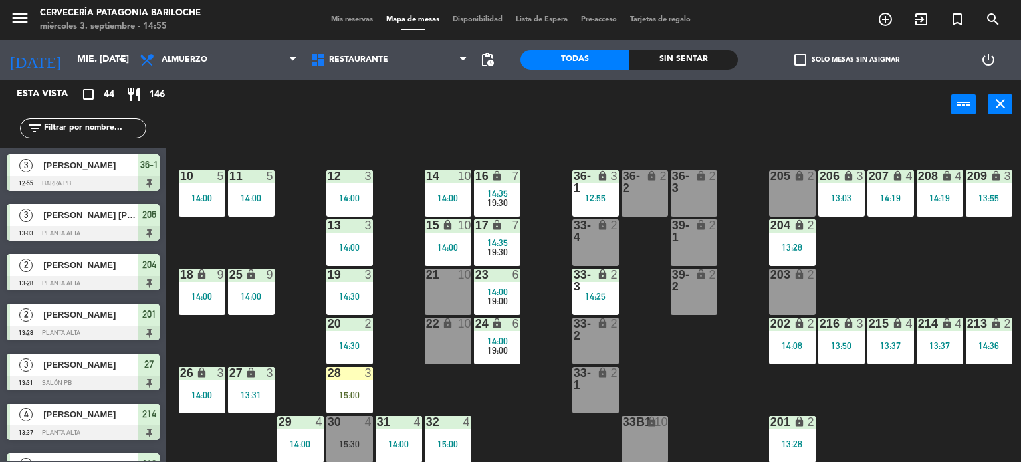
click at [452, 371] on div "101 lock 8 102 lock 8 104 lock 2 105 lock 2 106 lock 2 103 lock 2 107 lock 2 10…" at bounding box center [598, 296] width 845 height 332
click at [106, 64] on input "mié. [DATE]" at bounding box center [133, 60] width 126 height 24
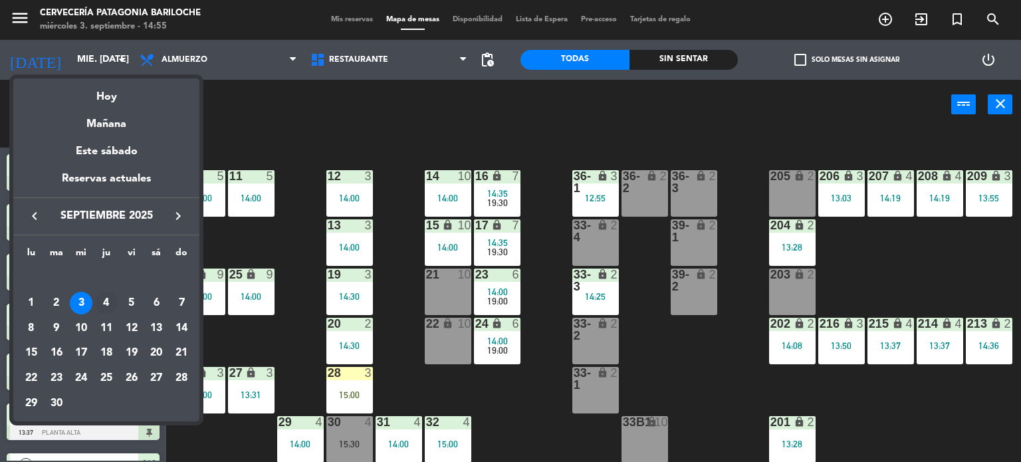
click at [106, 298] on div "4" at bounding box center [106, 303] width 23 height 23
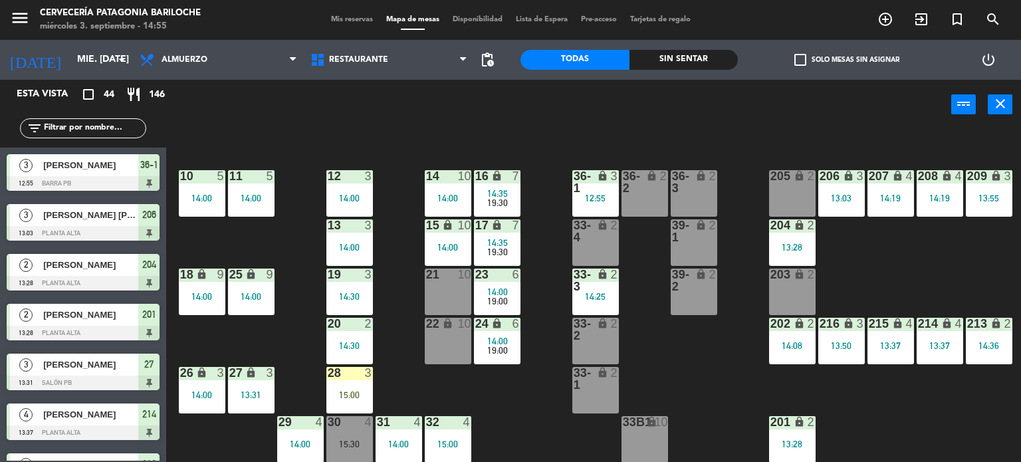
type input "[DEMOGRAPHIC_DATA] [DATE]"
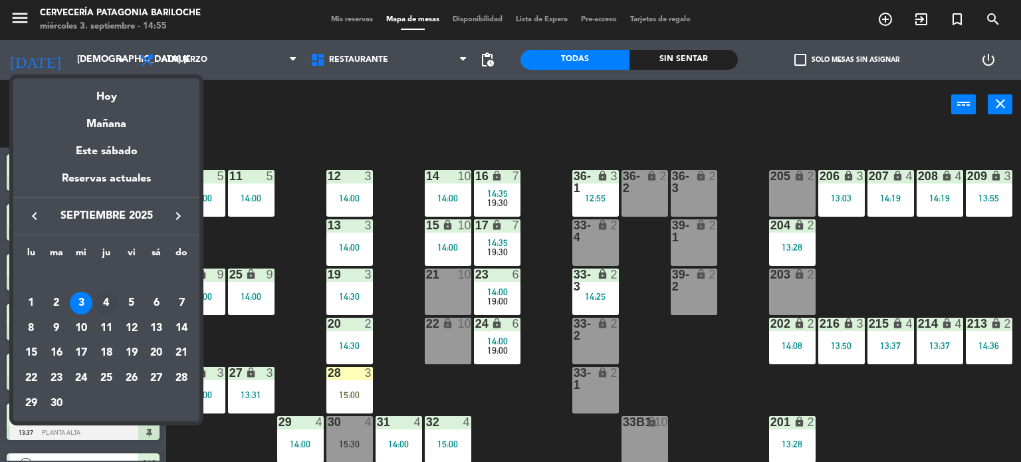
scroll to position [0, 0]
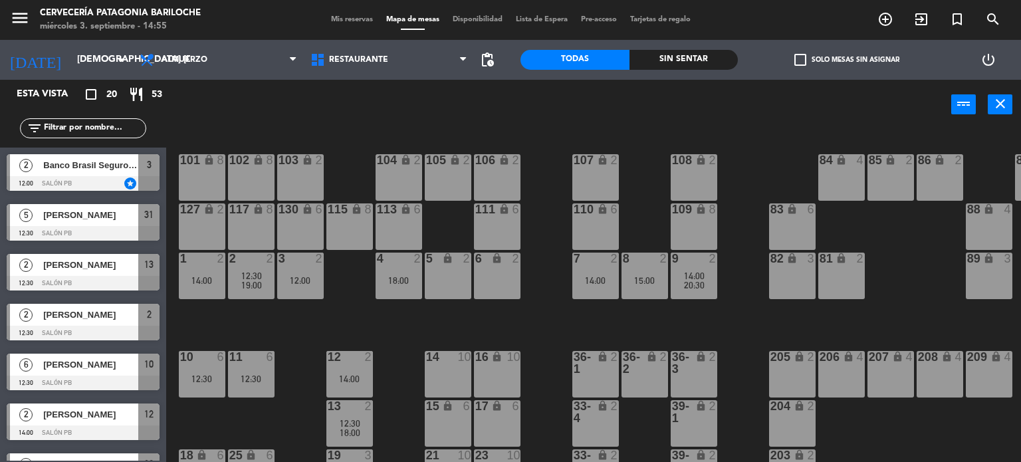
click at [104, 172] on span "Banco Brasil Seguros - Pluralis" at bounding box center [90, 165] width 95 height 14
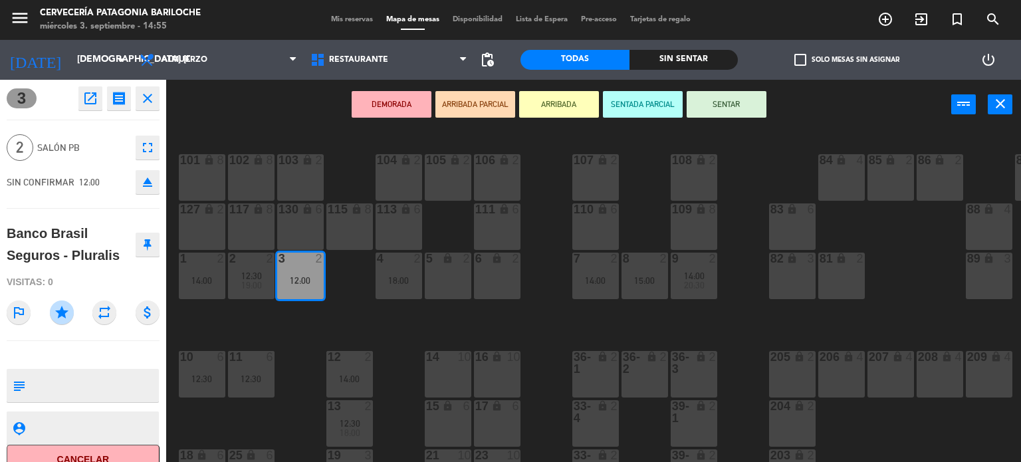
click at [492, 286] on div "6 lock 2" at bounding box center [497, 276] width 47 height 47
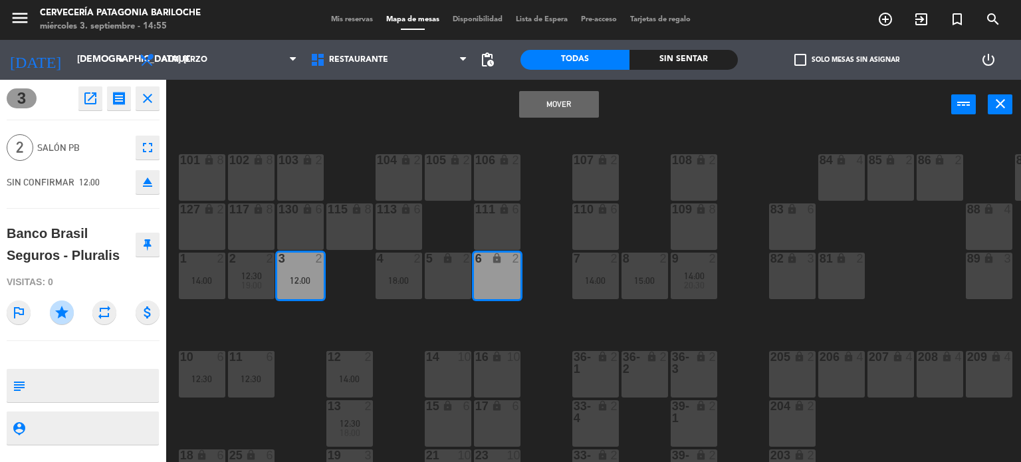
click at [561, 104] on button "Mover" at bounding box center [559, 104] width 80 height 27
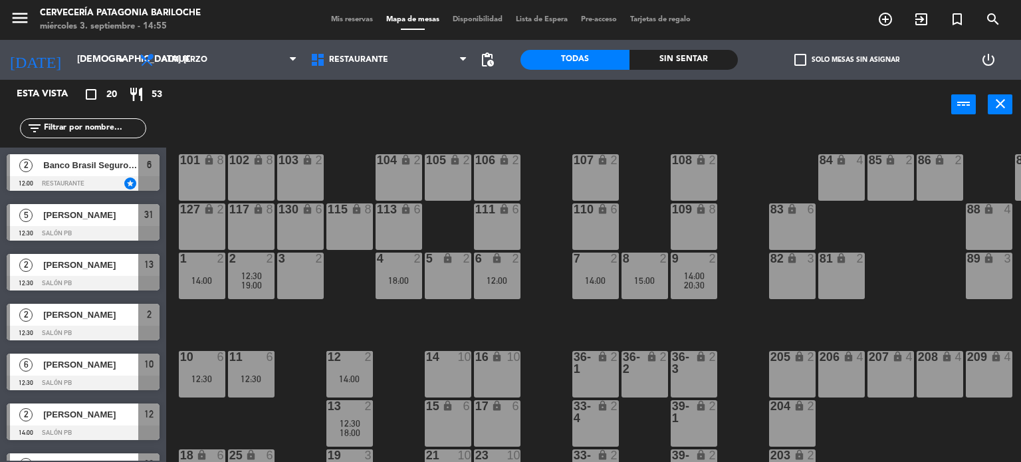
click at [97, 174] on div "Banco Brasil Seguros - Pluralis" at bounding box center [90, 165] width 96 height 22
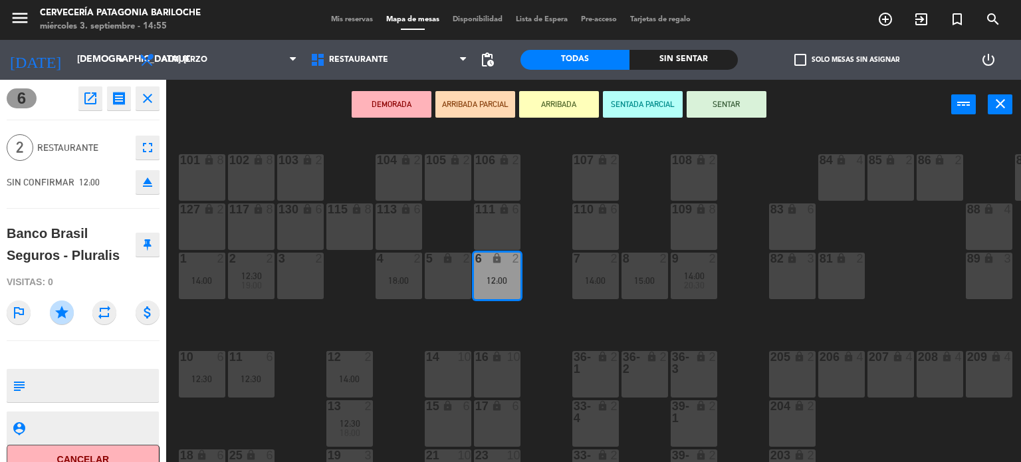
click at [146, 239] on icon at bounding box center [148, 245] width 8 height 12
click at [517, 343] on div "101 lock 8 102 lock 8 104 lock 2 105 lock 2 106 lock 2 103 lock 2 107 lock 2 10…" at bounding box center [598, 296] width 845 height 332
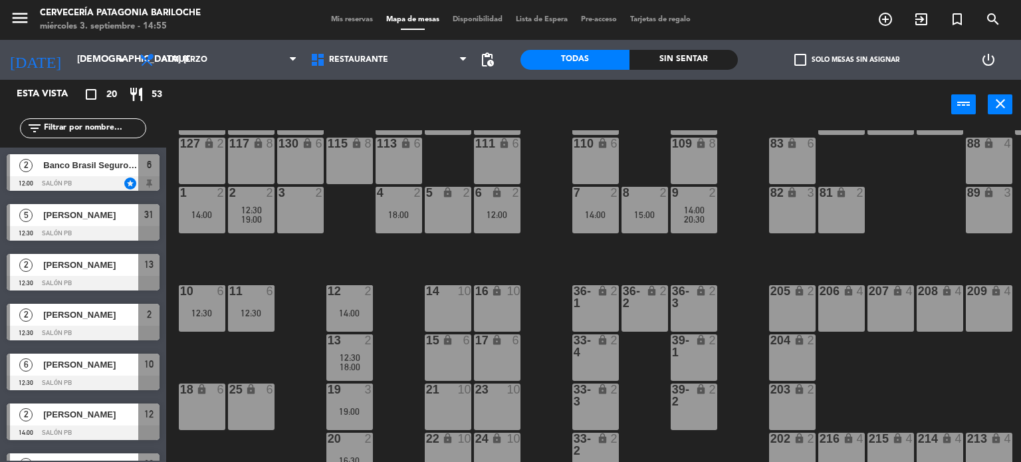
scroll to position [66, 0]
click at [110, 182] on div at bounding box center [83, 183] width 153 height 15
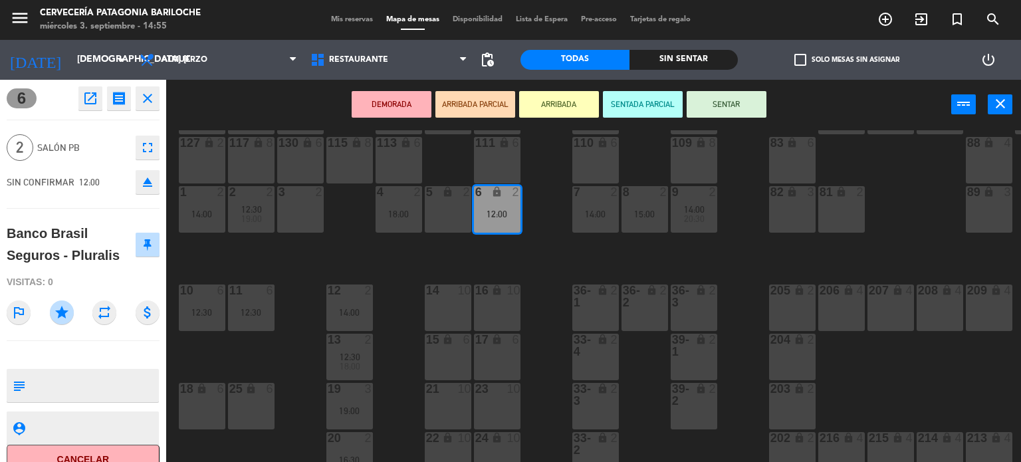
click at [100, 389] on textarea at bounding box center [94, 385] width 127 height 28
type textarea "Prueba menu del evento. NO [DEMOGRAPHIC_DATA]."
click at [288, 352] on div "101 lock 8 102 lock 8 104 lock 2 105 lock 2 106 lock 2 103 lock 2 107 lock 2 10…" at bounding box center [598, 296] width 845 height 332
